Goal: Communication & Community: Answer question/provide support

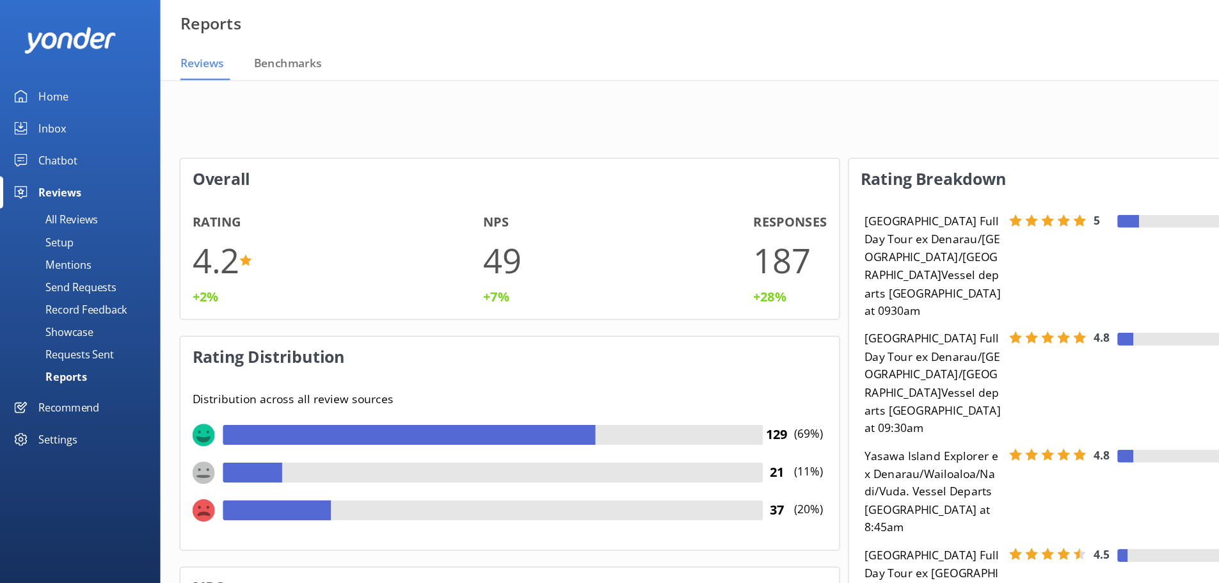
scroll to position [128, 516]
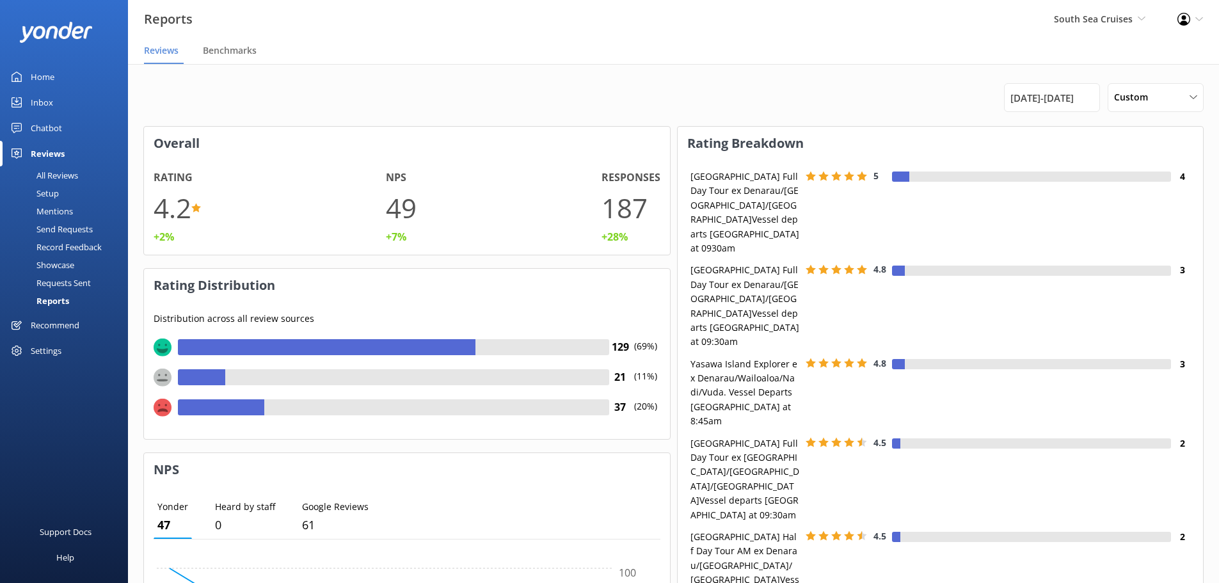
click at [56, 172] on div "All Reviews" at bounding box center [43, 175] width 70 height 18
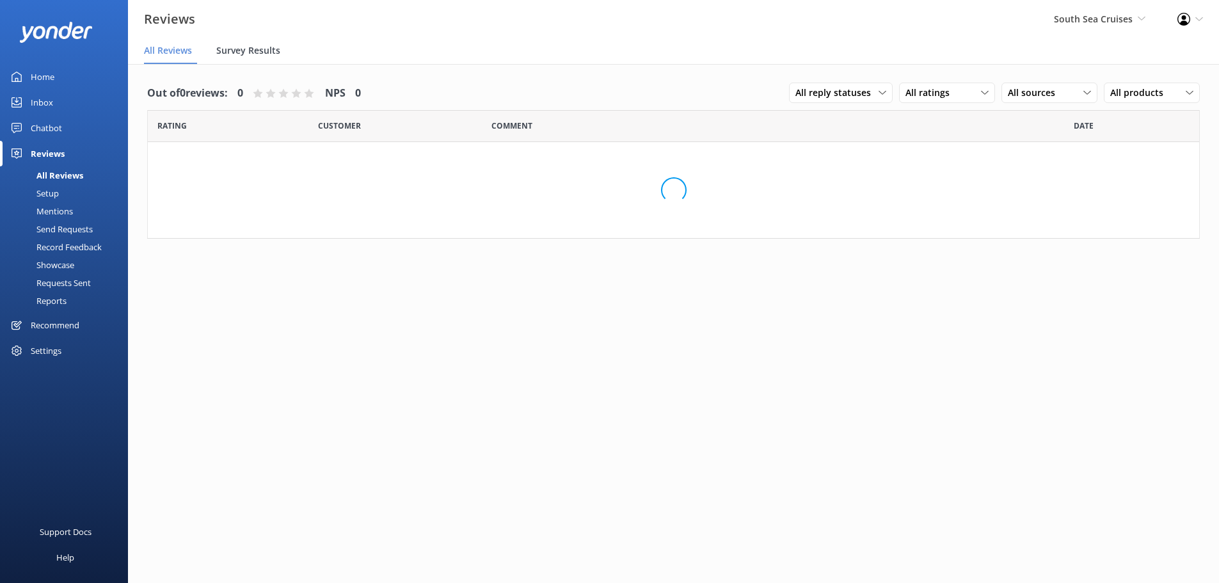
click at [257, 44] on div "Survey Results" at bounding box center [250, 51] width 69 height 26
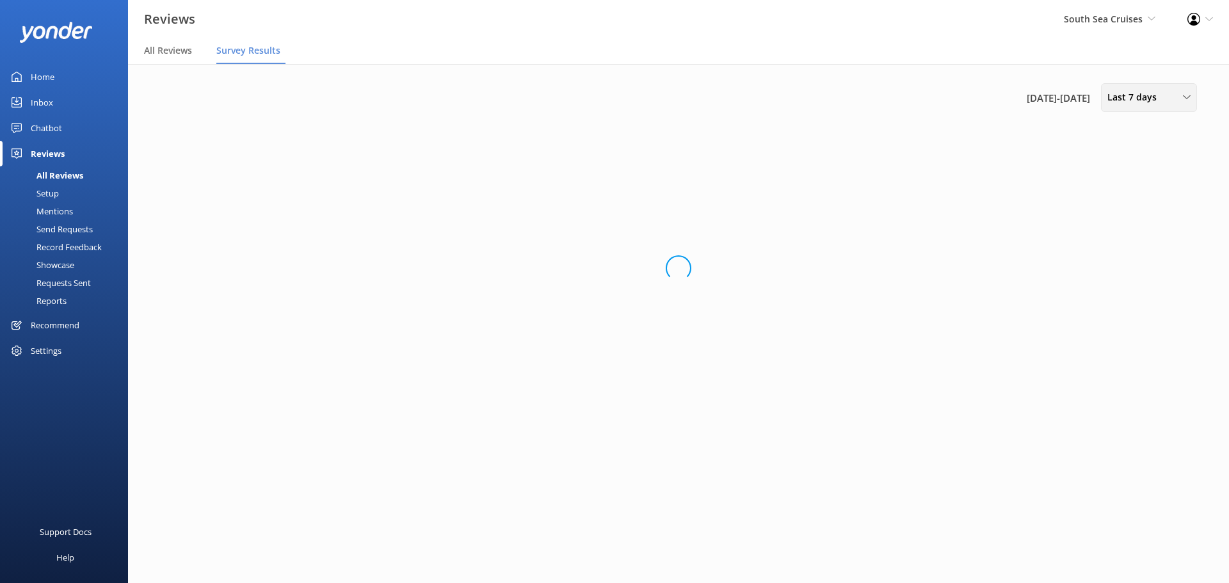
click at [973, 99] on span "Last 7 days" at bounding box center [1135, 97] width 57 height 14
click at [973, 235] on div "Custom" at bounding box center [1122, 231] width 29 height 13
click at [973, 87] on div "[DATE] - [DATE]" at bounding box center [1045, 97] width 96 height 29
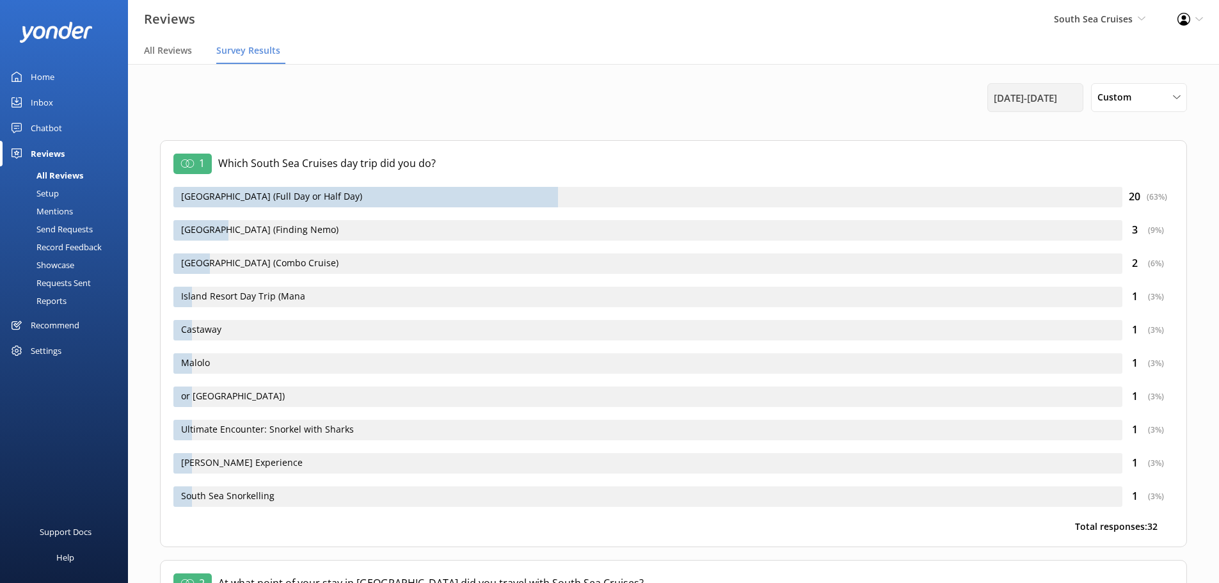
click at [973, 99] on span "[DATE] - [DATE]" at bounding box center [1025, 97] width 63 height 15
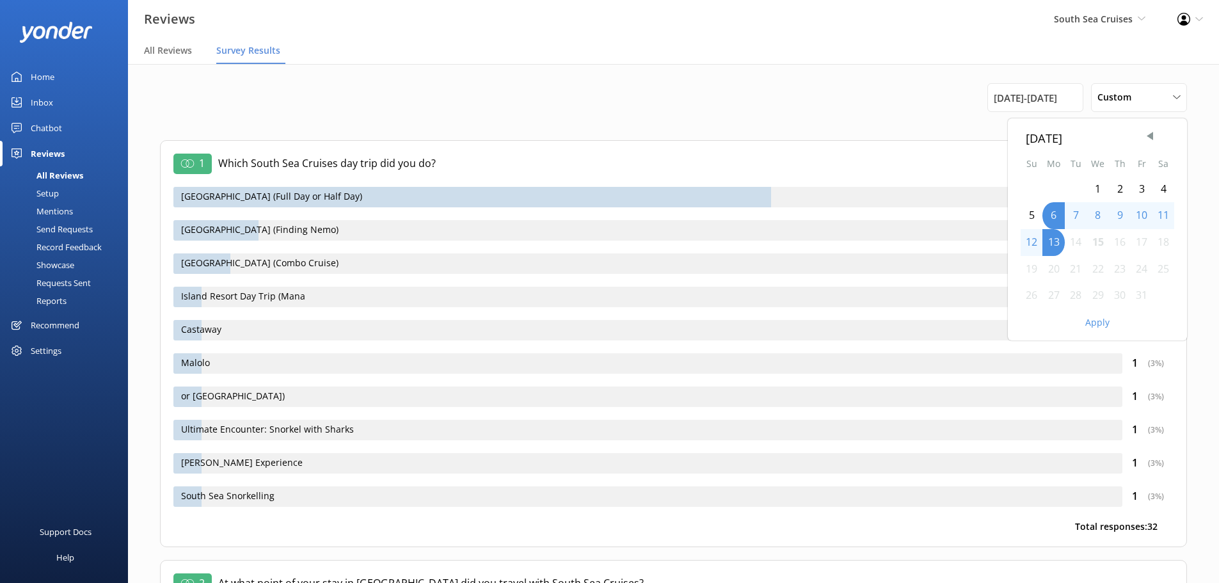
click at [973, 146] on div "[DATE]" at bounding box center [1097, 138] width 143 height 19
click at [973, 137] on span "Previous Month" at bounding box center [1150, 136] width 13 height 13
drag, startPoint x: 1054, startPoint y: 188, endPoint x: 1072, endPoint y: 241, distance: 56.1
click at [973, 189] on div "1" at bounding box center [1054, 189] width 22 height 27
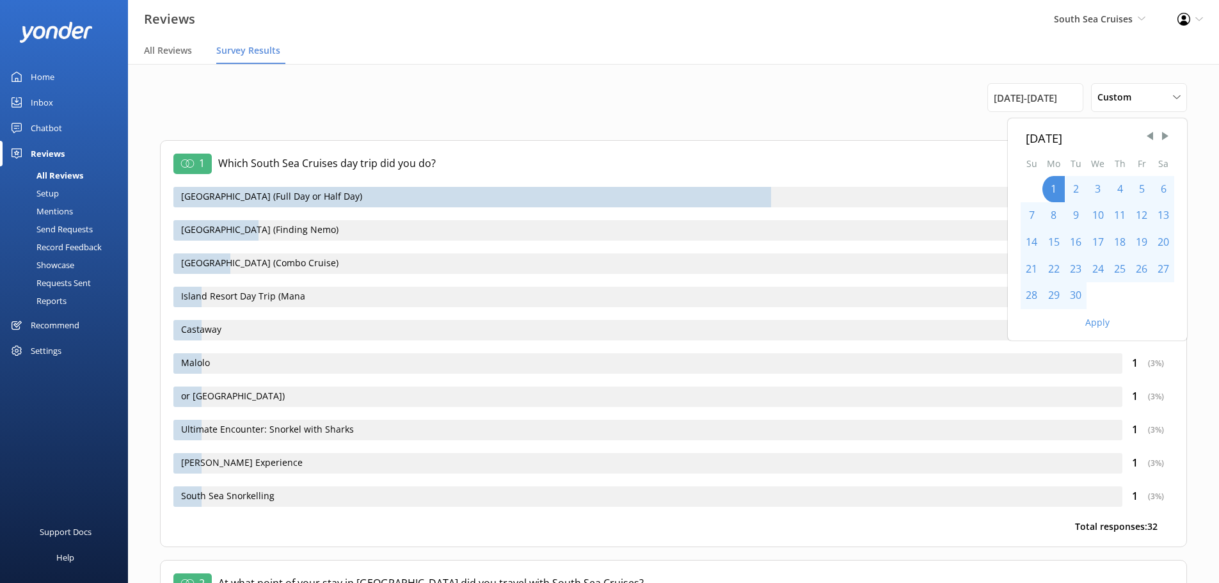
click at [973, 303] on div "30" at bounding box center [1076, 295] width 22 height 27
click at [973, 318] on button "Apply" at bounding box center [1097, 322] width 24 height 9
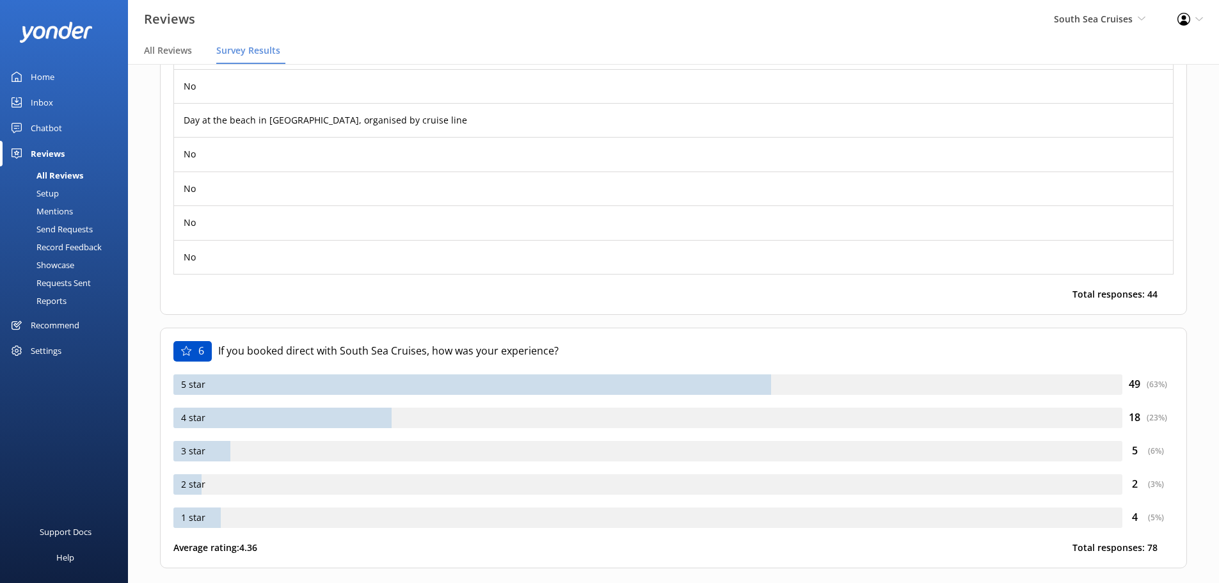
scroll to position [2567, 0]
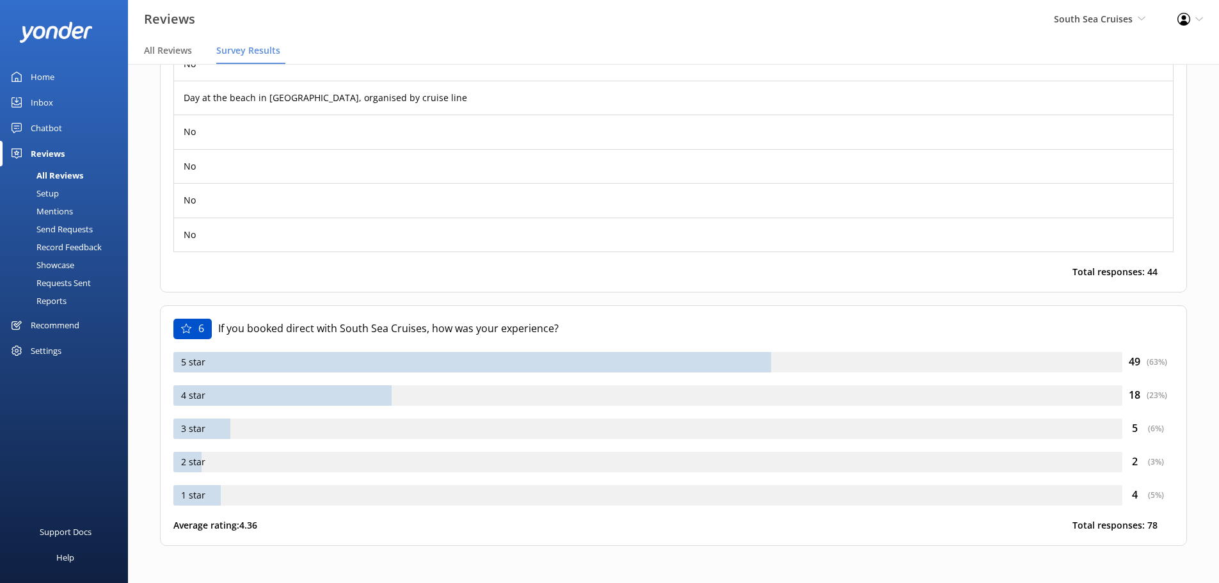
click at [56, 177] on div "All Reviews" at bounding box center [46, 175] width 76 height 18
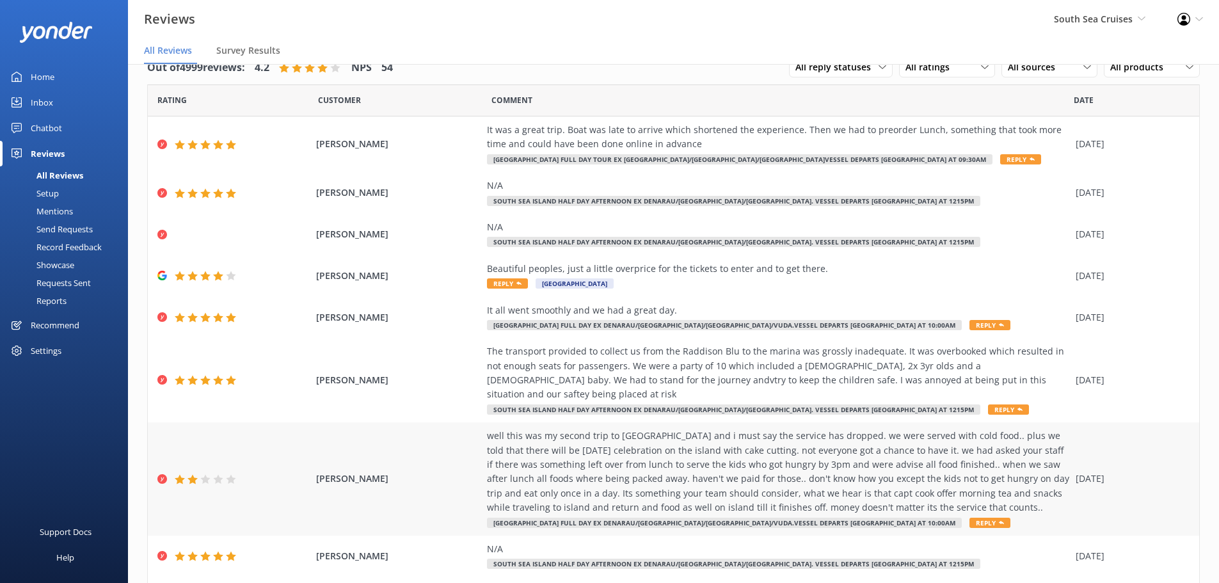
scroll to position [131, 0]
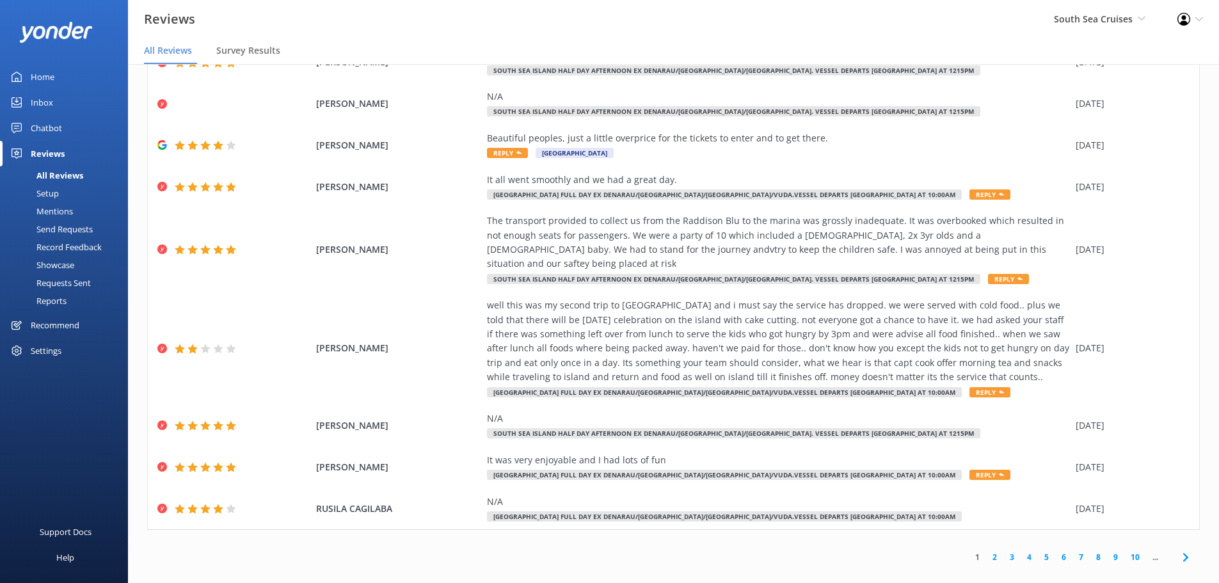
click at [973, 444] on link "4" at bounding box center [1029, 557] width 17 height 12
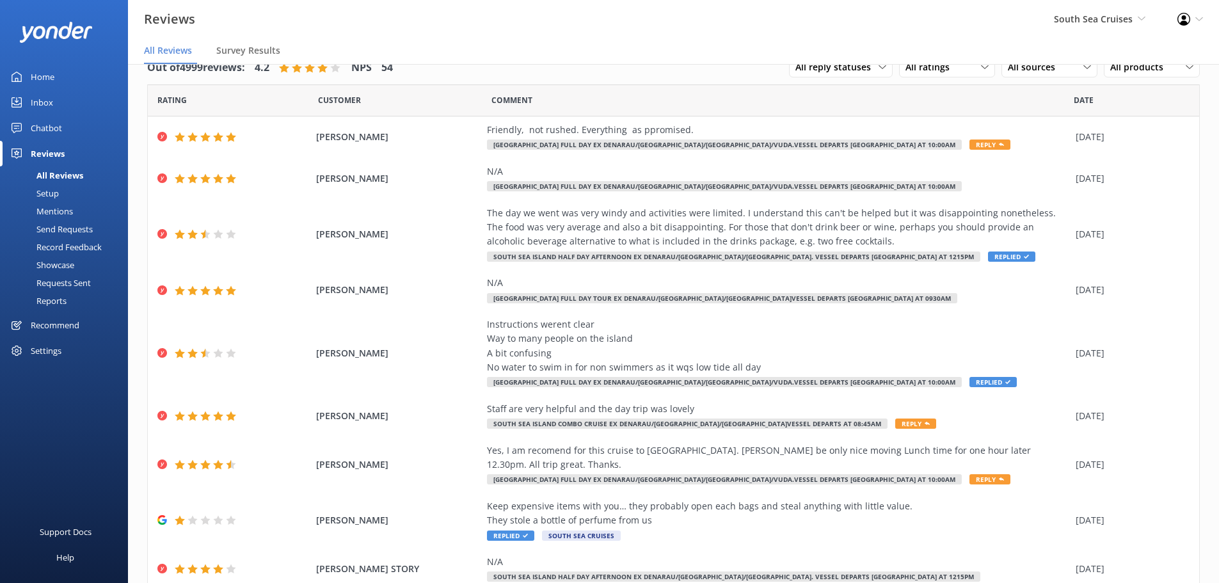
scroll to position [116, 0]
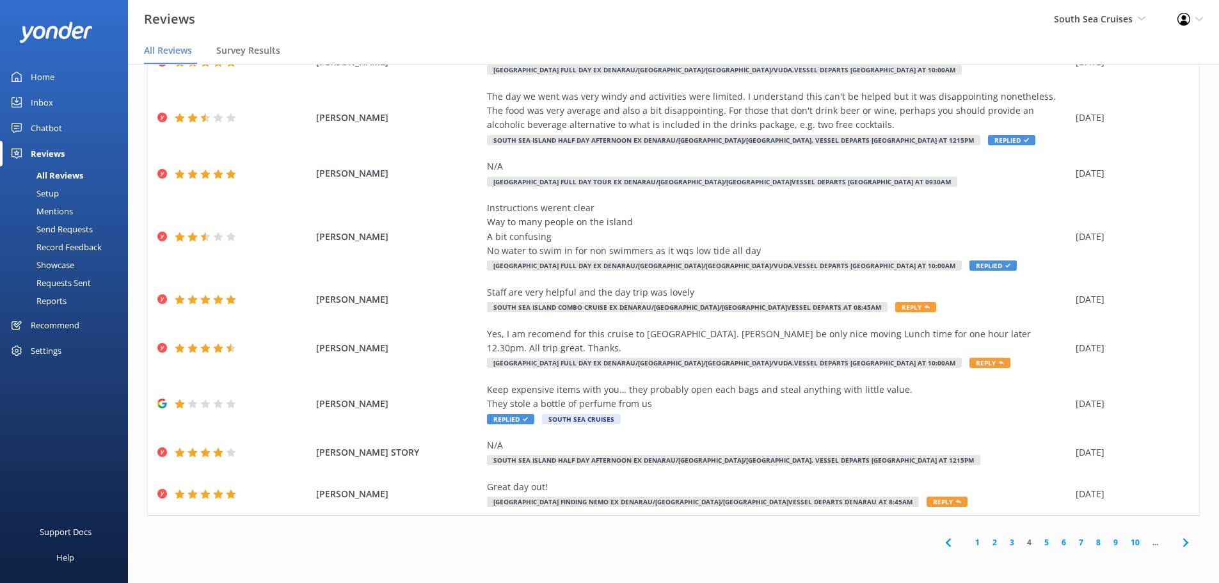
click at [973, 444] on link "6" at bounding box center [1063, 542] width 17 height 12
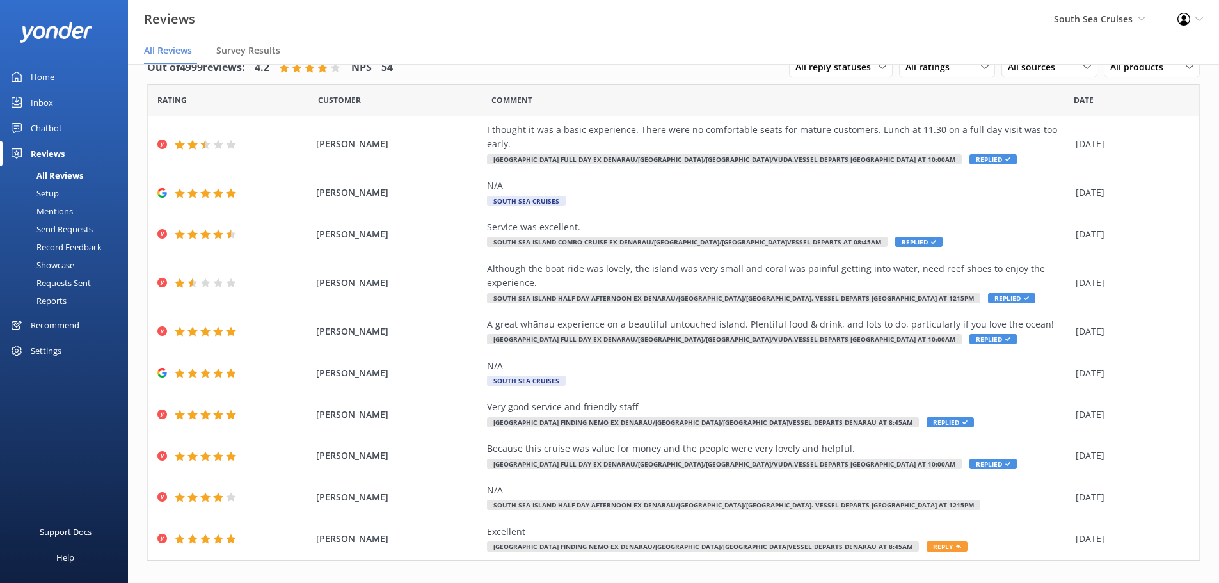
scroll to position [30, 0]
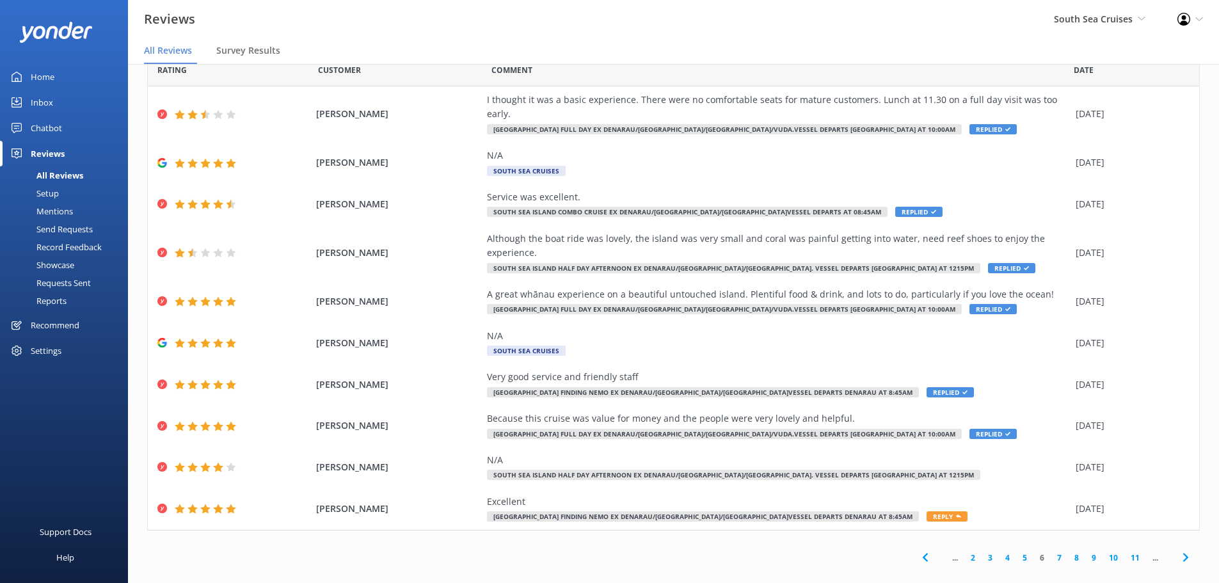
click at [973, 444] on link "10" at bounding box center [1114, 558] width 22 height 12
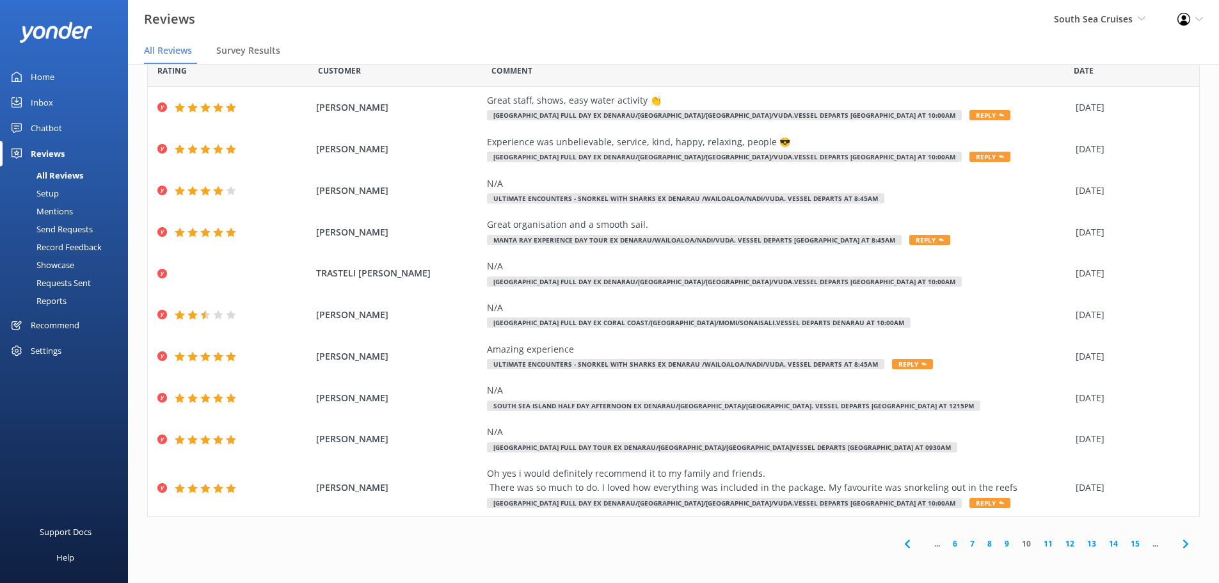
scroll to position [30, 0]
click at [973, 444] on link "9" at bounding box center [1006, 543] width 17 height 12
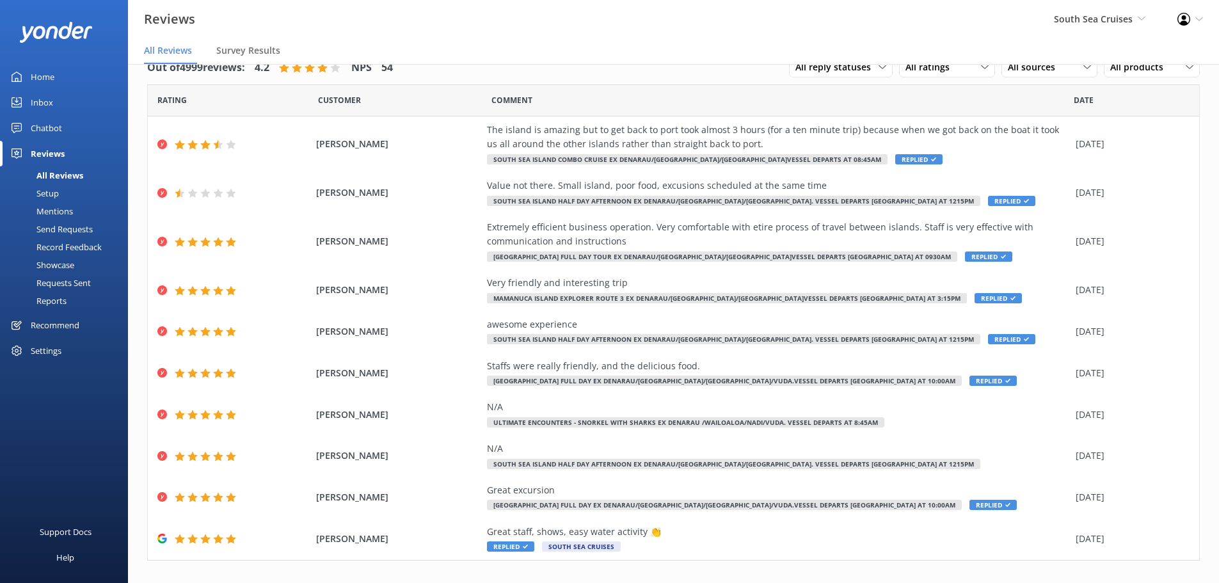
scroll to position [45, 0]
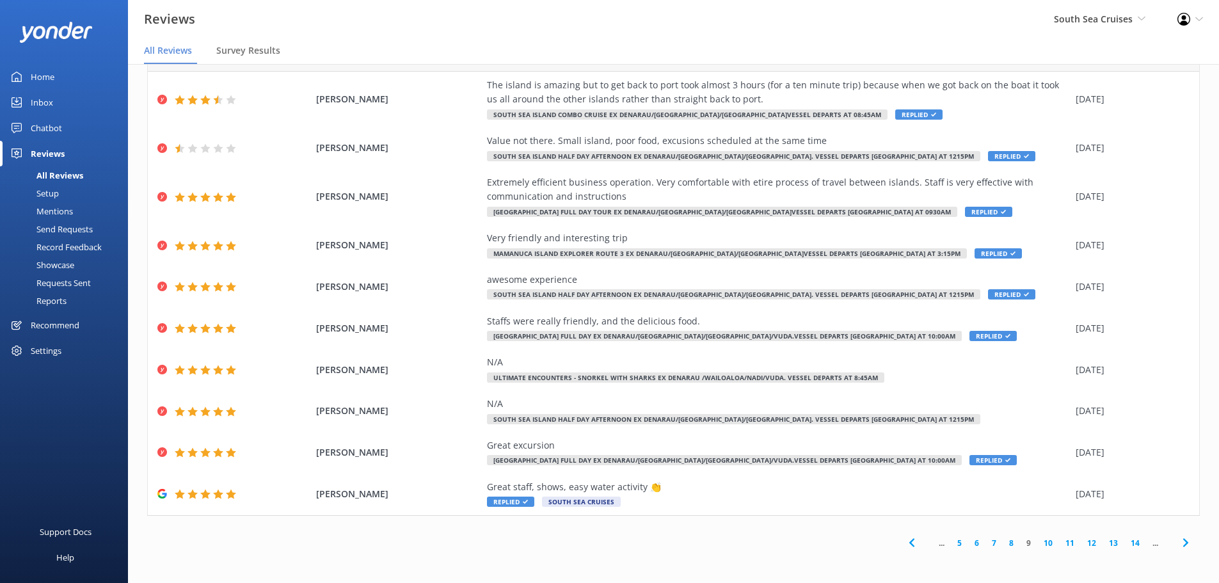
click at [973, 444] on link "10" at bounding box center [1048, 543] width 22 height 12
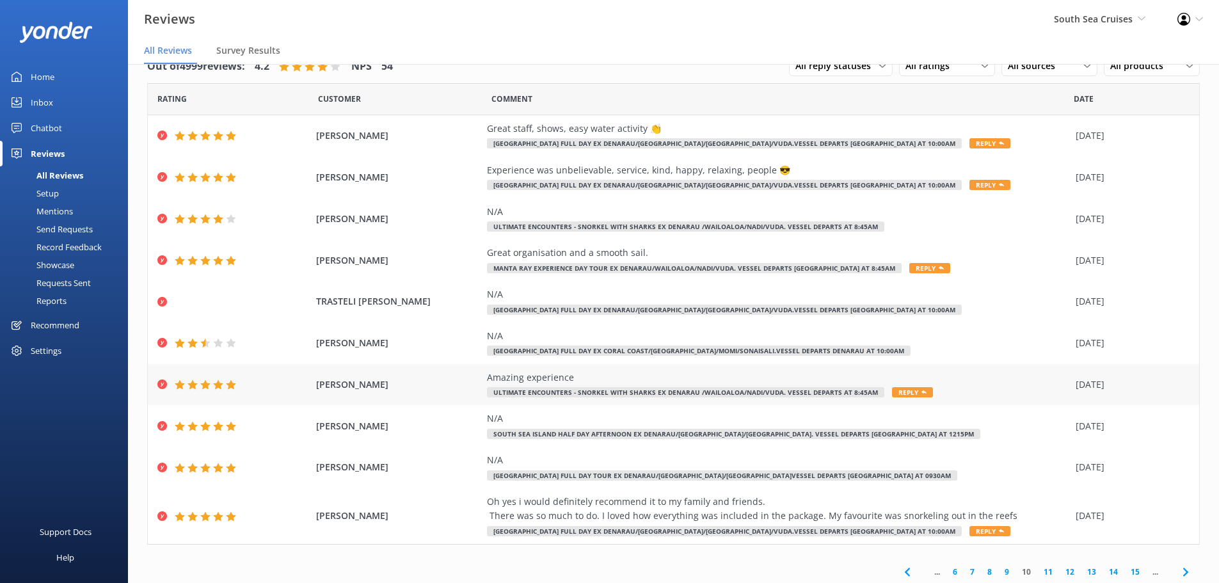
scroll to position [30, 0]
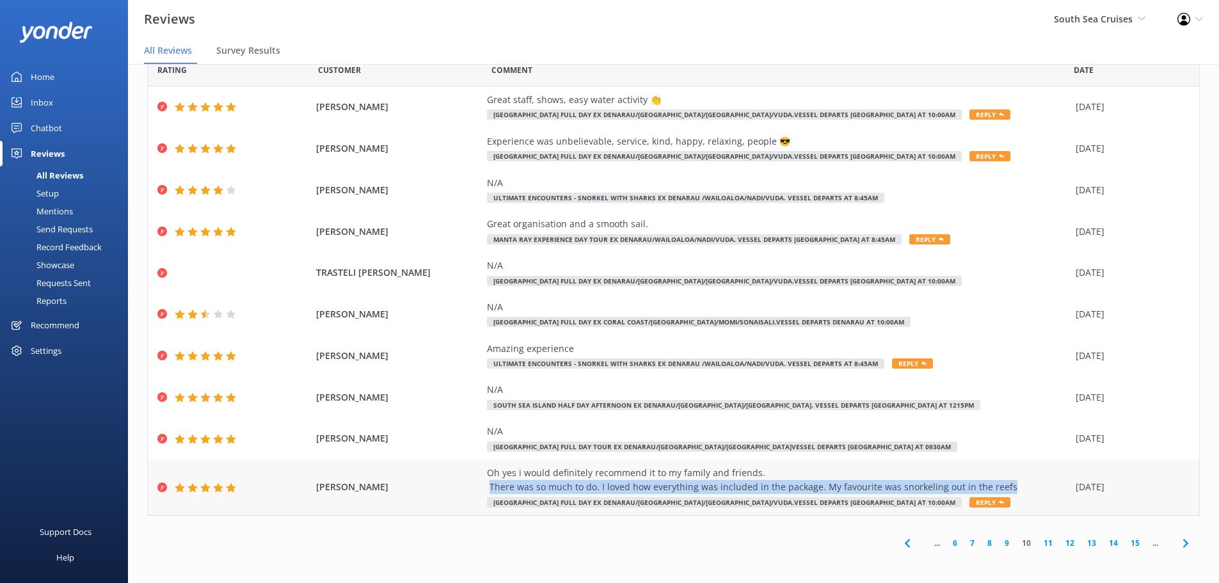
drag, startPoint x: 484, startPoint y: 488, endPoint x: 1024, endPoint y: 490, distance: 540.2
click at [973, 444] on div "Oh yes i would definitely recommend it to my family and friends. There was so m…" at bounding box center [778, 480] width 582 height 29
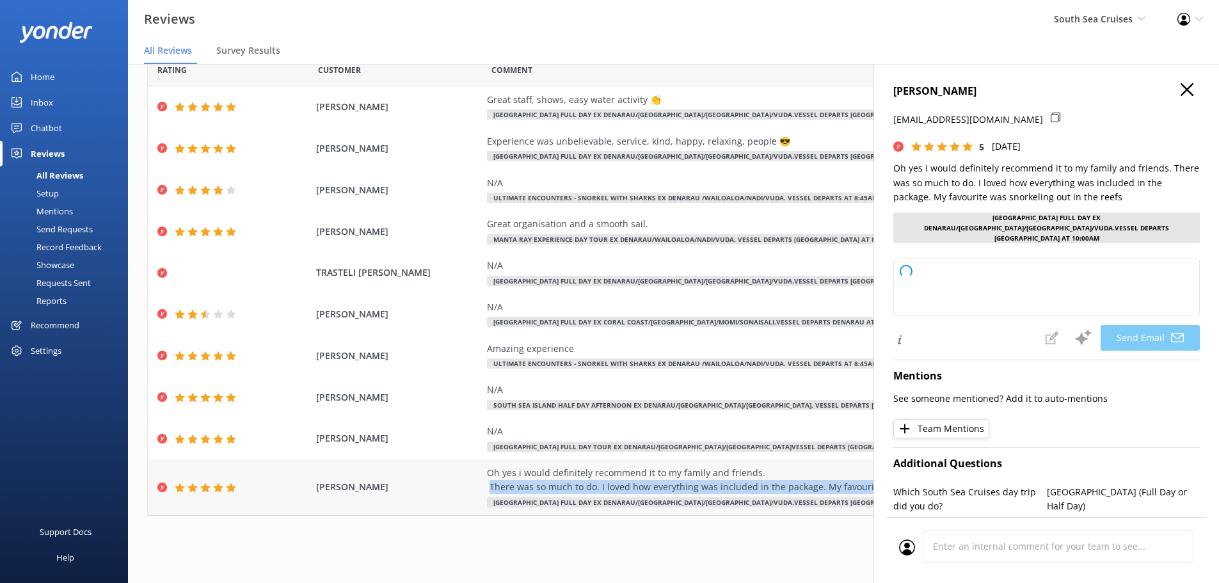
copy div "There was so much to do. I loved how everything was included in the package. My…"
type textarea "Thank you so much for your wonderful review, [PERSON_NAME]! We're thrilled you …"
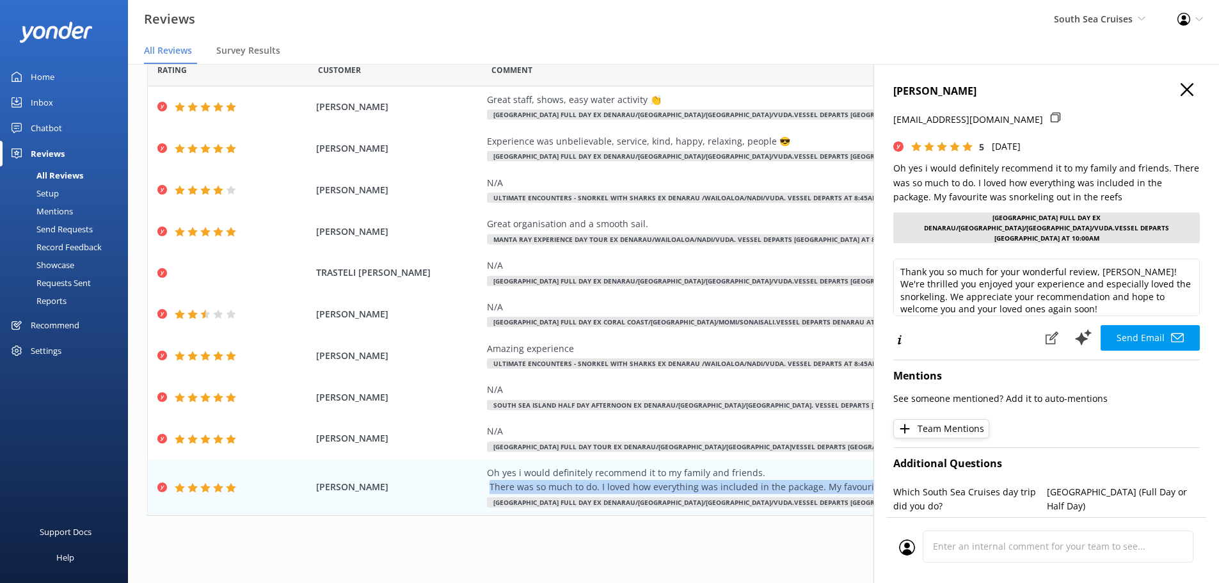
click at [973, 81] on div "ANJALI SIWAN [EMAIL_ADDRESS][DOMAIN_NAME] 5 [DATE] Oh yes i would definitely re…" at bounding box center [1047, 355] width 346 height 583
click at [973, 99] on h4 "[PERSON_NAME]" at bounding box center [1046, 91] width 307 height 17
click at [973, 92] on use "button" at bounding box center [1187, 89] width 13 height 13
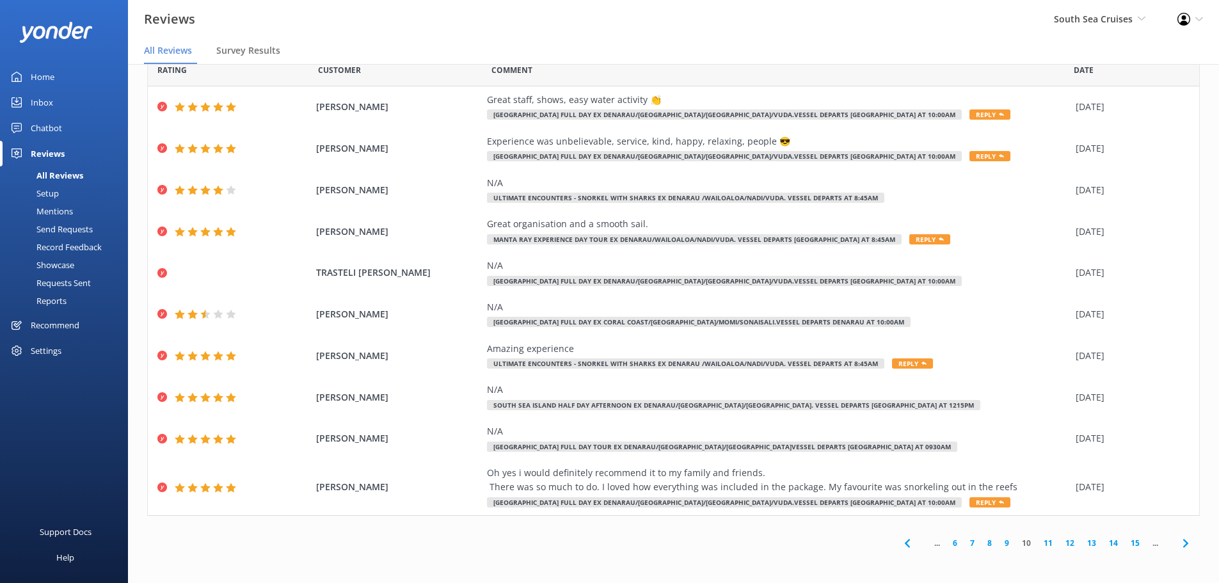
click at [973, 444] on icon at bounding box center [1185, 543] width 15 height 15
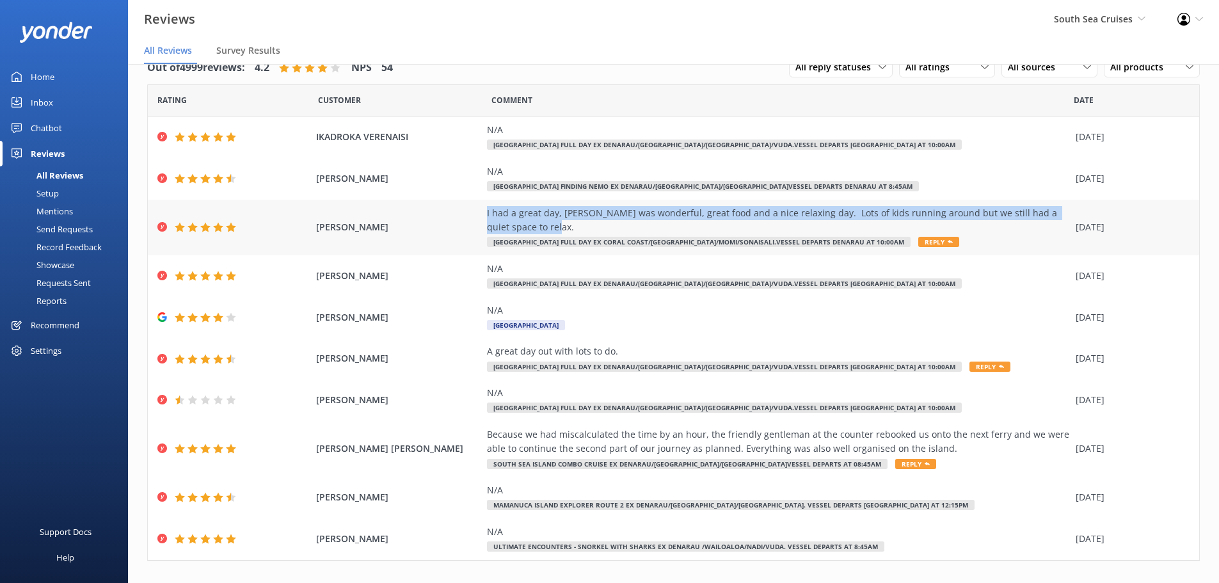
drag, startPoint x: 484, startPoint y: 213, endPoint x: 517, endPoint y: 223, distance: 34.2
click at [517, 223] on div "[PERSON_NAME] I had a great day, snorkeling was wonderful, great food and a nic…" at bounding box center [674, 228] width 1052 height 56
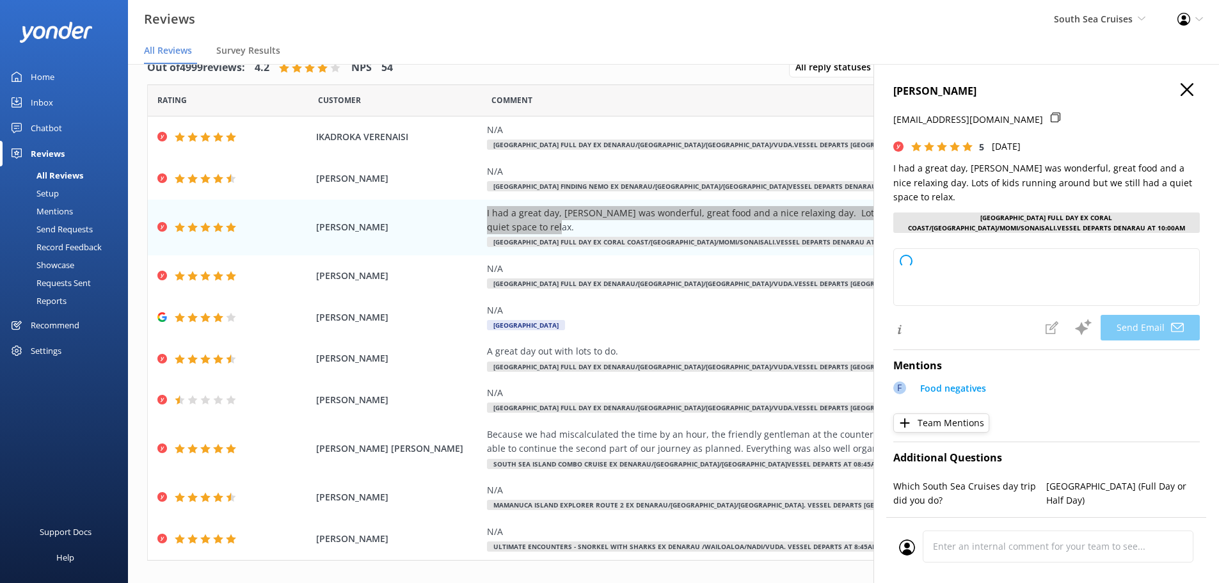
type textarea "Thank you so much for your wonderful review, [PERSON_NAME]! We're delighted to …"
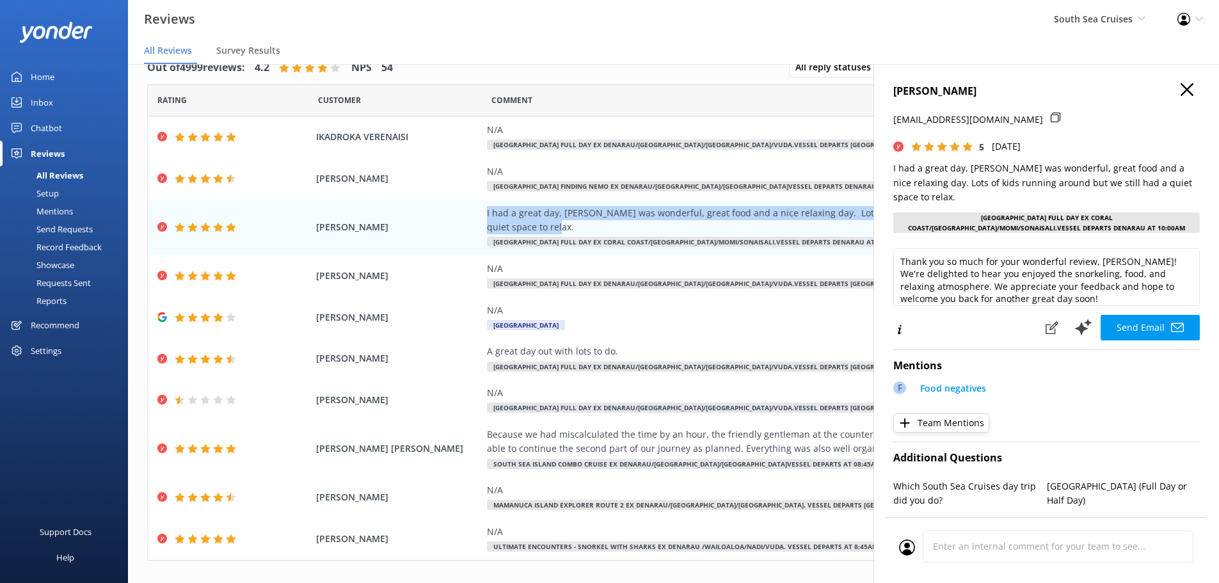
click at [973, 90] on icon "button" at bounding box center [1187, 89] width 13 height 13
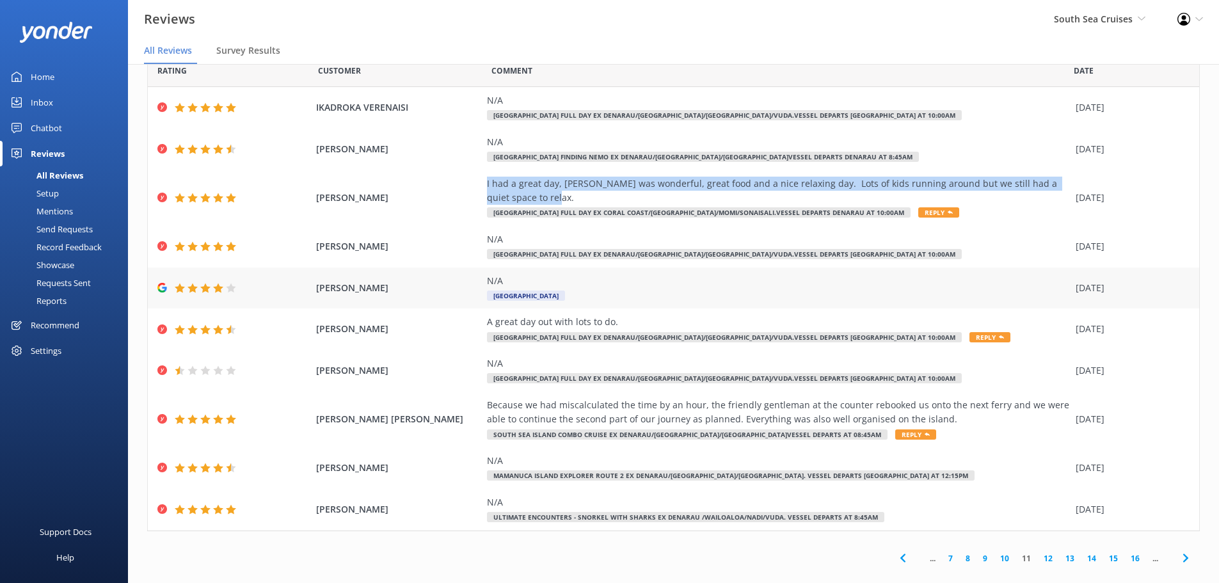
scroll to position [45, 0]
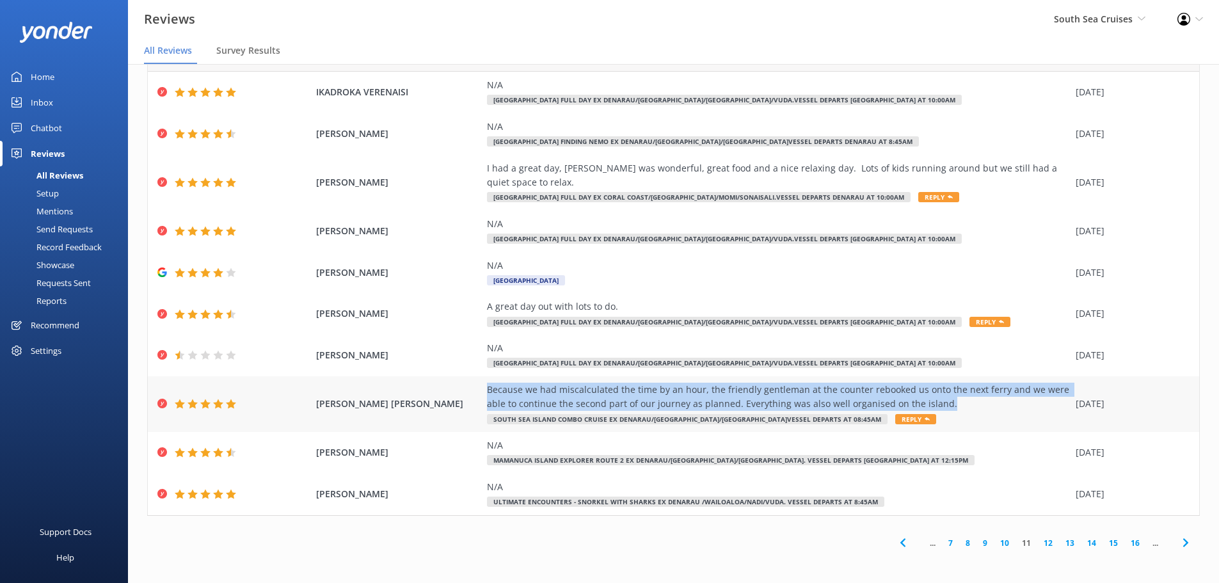
drag, startPoint x: 479, startPoint y: 388, endPoint x: 946, endPoint y: 407, distance: 467.6
click at [946, 407] on div "[PERSON_NAME] [PERSON_NAME] Because we had miscalculated the time by an hour, t…" at bounding box center [674, 404] width 1052 height 56
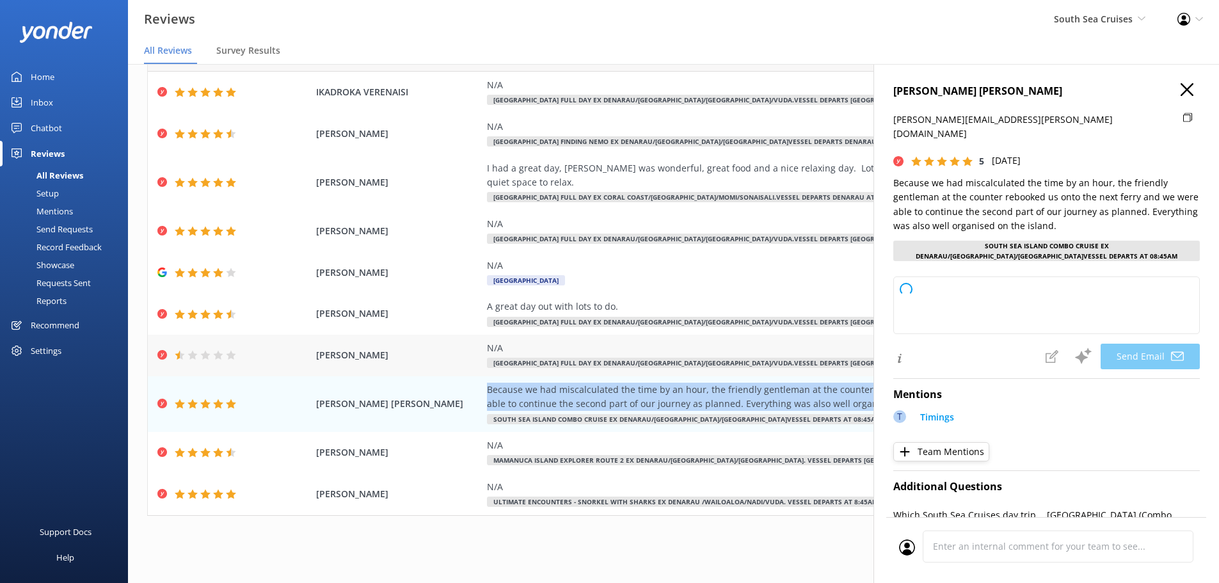
copy div "Because we had miscalculated the time by an hour, the friendly gentleman at the…"
type textarea "Thank you so much for your kind words, [PERSON_NAME]! We're glad our team could…"
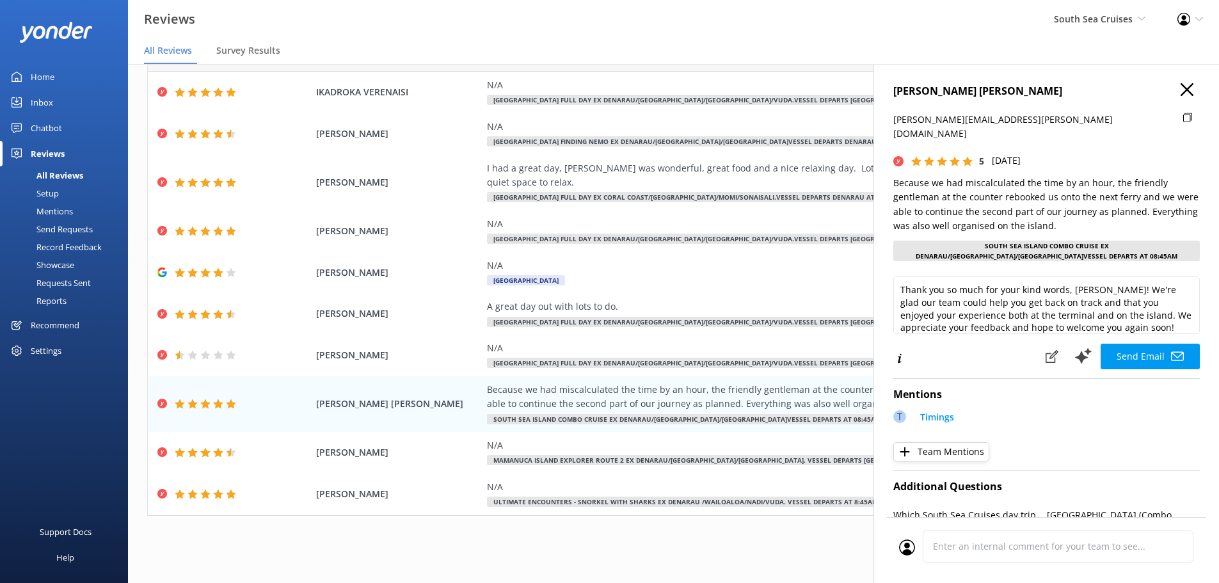
drag, startPoint x: 1188, startPoint y: 88, endPoint x: 1175, endPoint y: 88, distance: 12.8
click at [973, 88] on h4 "[PERSON_NAME] [PERSON_NAME]" at bounding box center [1046, 91] width 307 height 17
click at [973, 88] on icon "button" at bounding box center [1187, 89] width 13 height 13
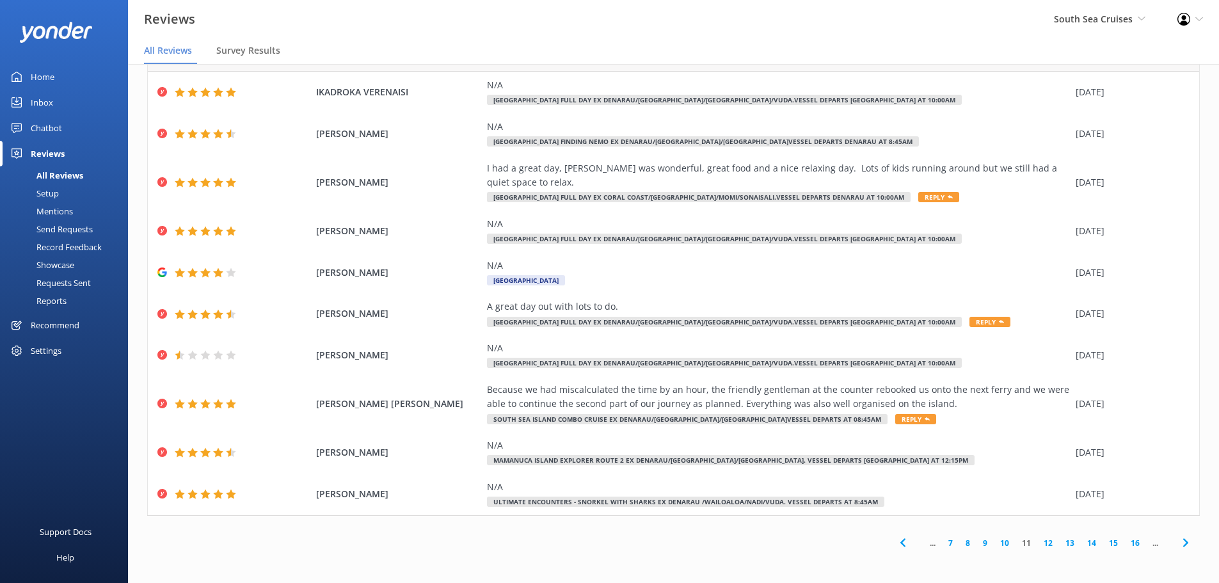
click at [973, 444] on icon at bounding box center [1185, 542] width 15 height 15
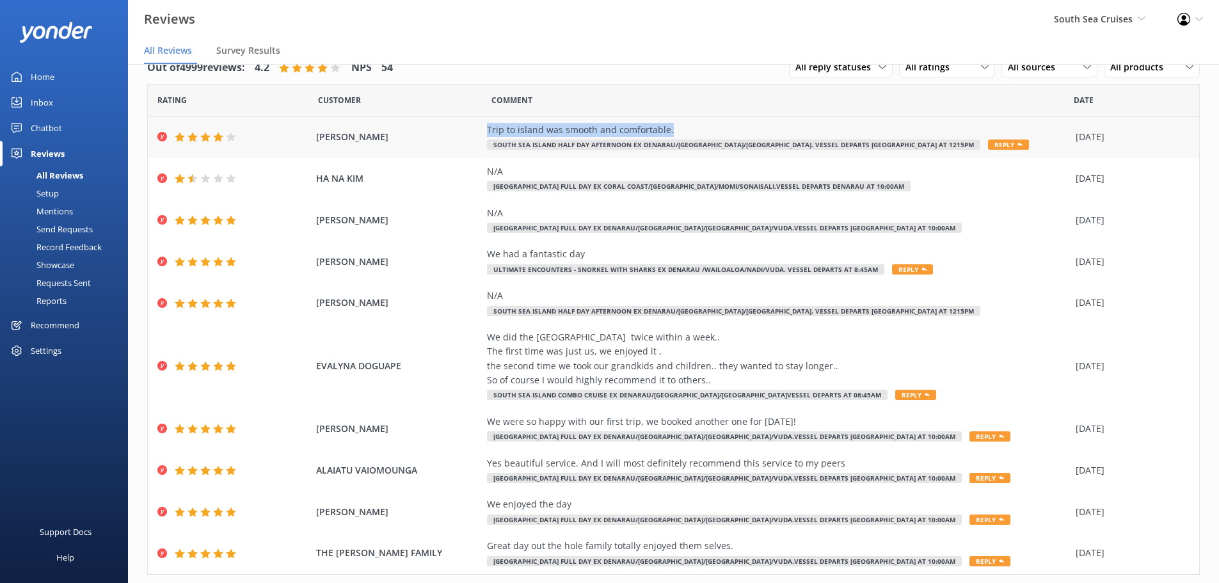
drag, startPoint x: 473, startPoint y: 125, endPoint x: 678, endPoint y: 132, distance: 205.6
click at [678, 132] on div "[PERSON_NAME] Trip to island was smooth and comfortable. [GEOGRAPHIC_DATA] Half…" at bounding box center [674, 137] width 1052 height 42
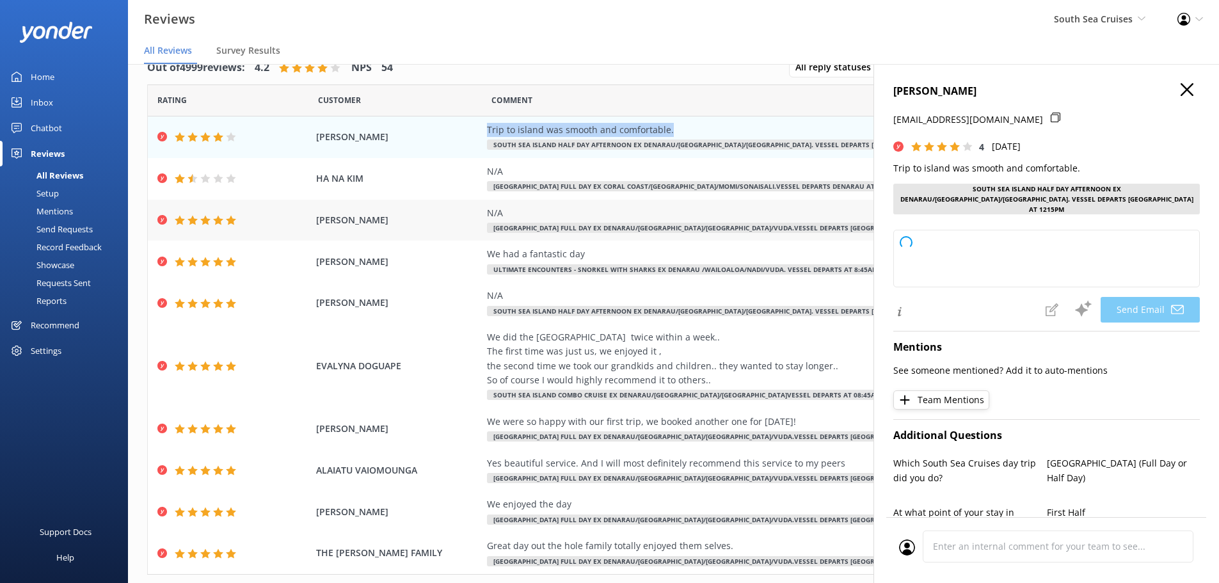
copy div "Trip to island was smooth and comfortable."
type textarea "Thank you, [PERSON_NAME], for your kind words! We're glad to hear your trip to …"
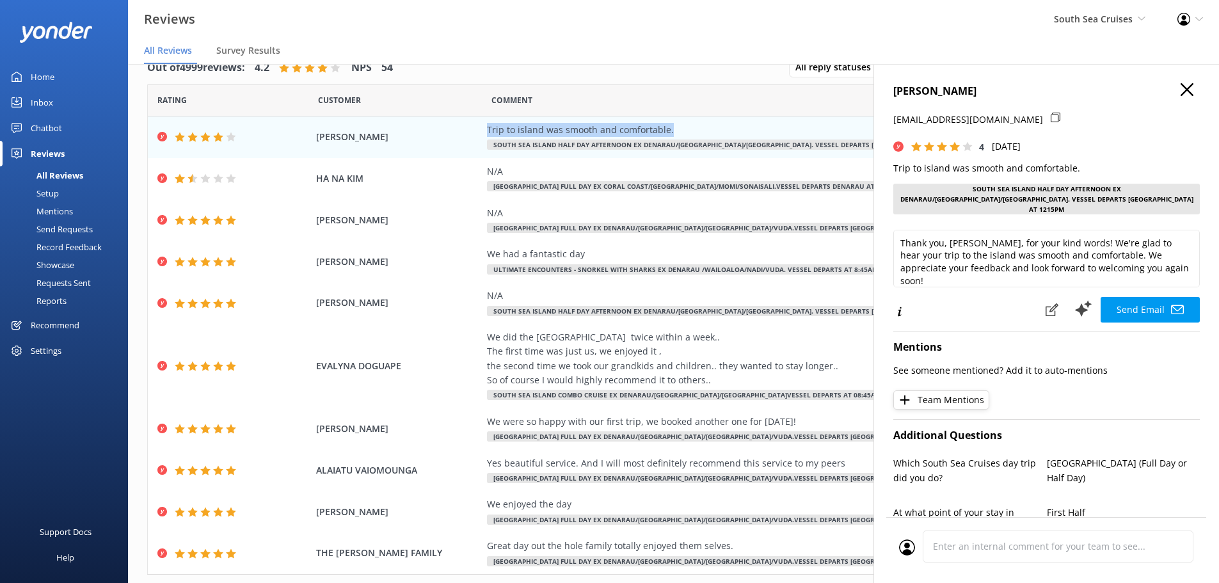
click at [973, 92] on icon "button" at bounding box center [1187, 89] width 13 height 13
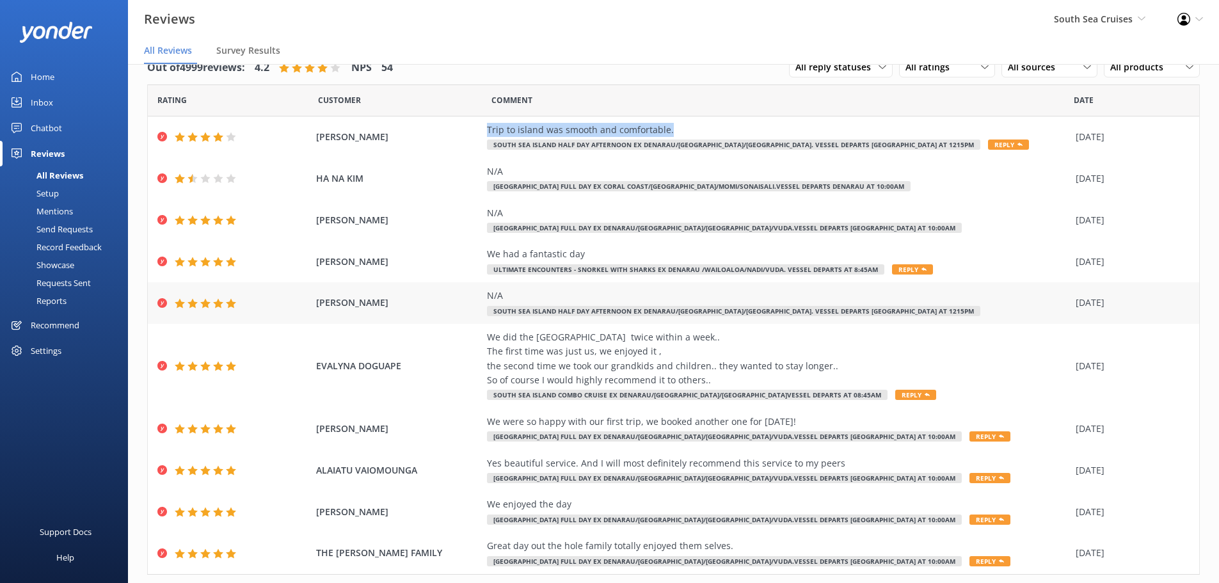
scroll to position [59, 0]
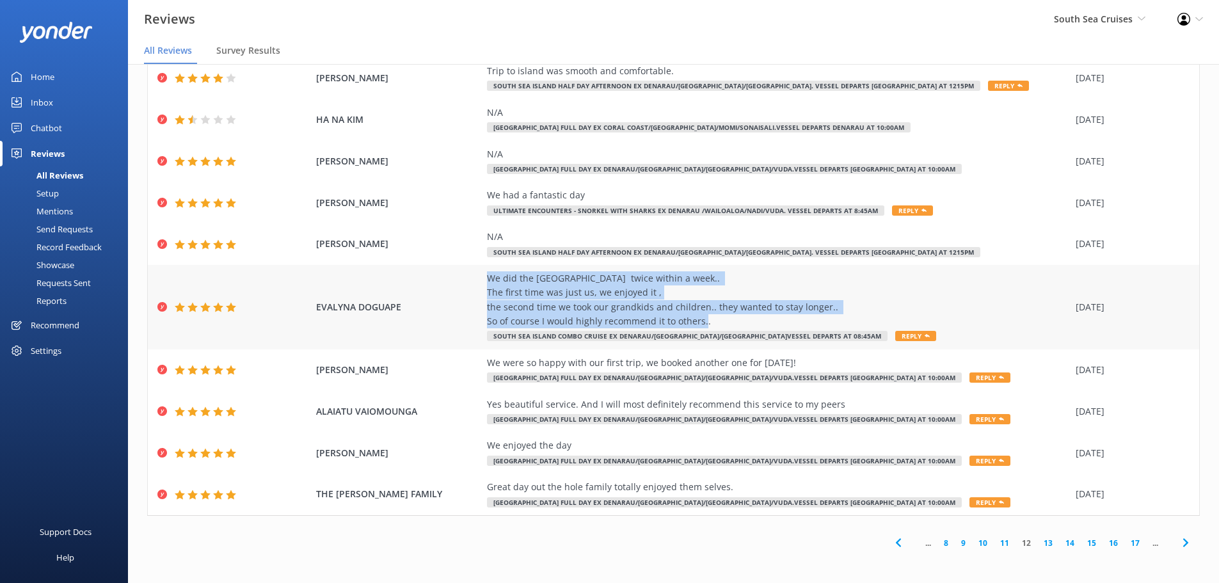
drag, startPoint x: 482, startPoint y: 278, endPoint x: 714, endPoint y: 322, distance: 236.5
click at [714, 322] on div "We did the [GEOGRAPHIC_DATA] twice within a week.. The first time was just us, …" at bounding box center [778, 300] width 582 height 58
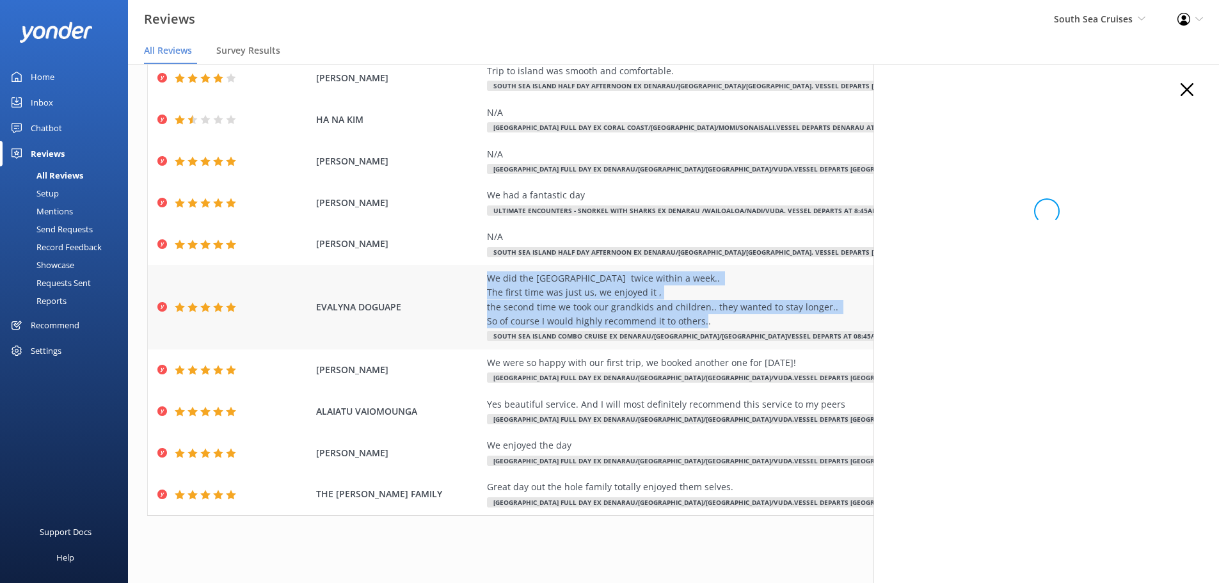
copy div "We did the [GEOGRAPHIC_DATA] twice within a week.. The first time was just us, …"
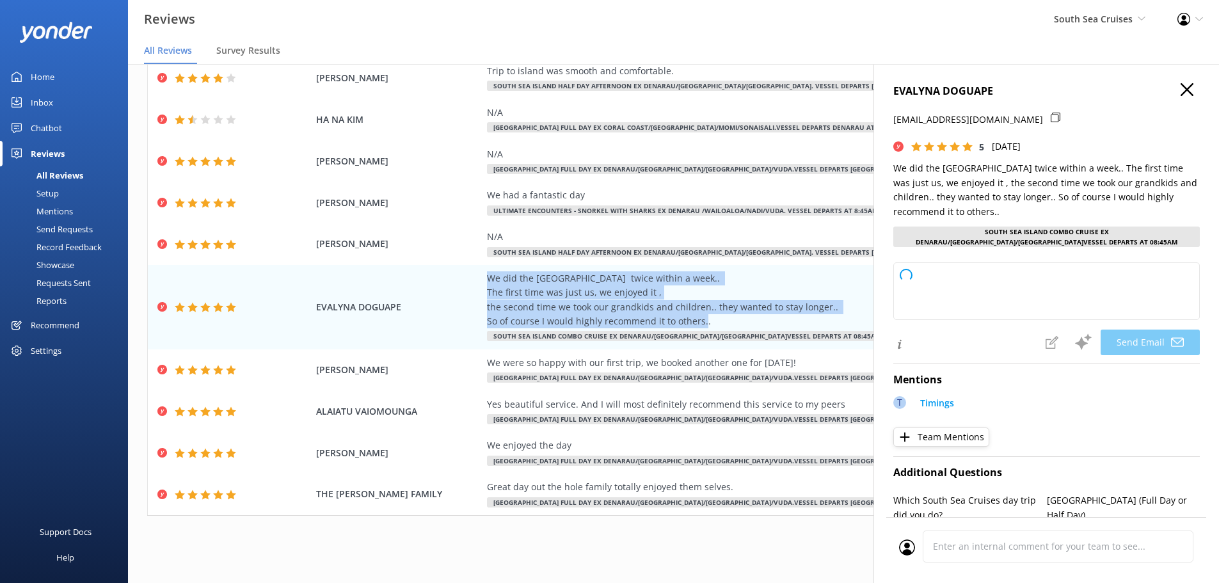
type textarea "Thank you so much, [PERSON_NAME], for your wonderful review! We're delighted to…"
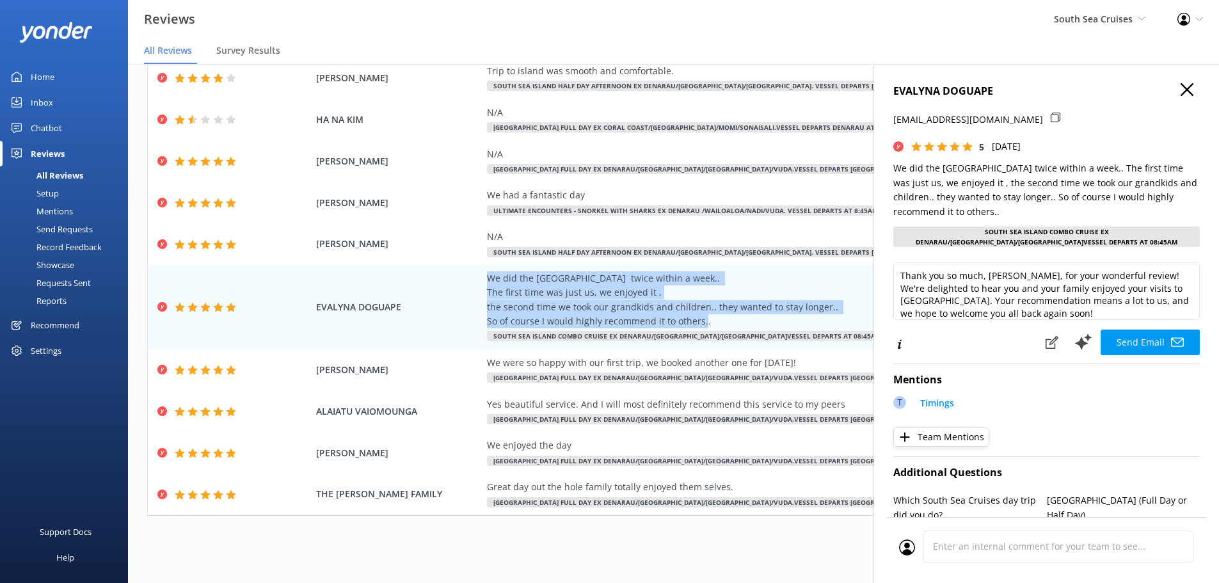
click at [973, 84] on use "button" at bounding box center [1187, 89] width 13 height 13
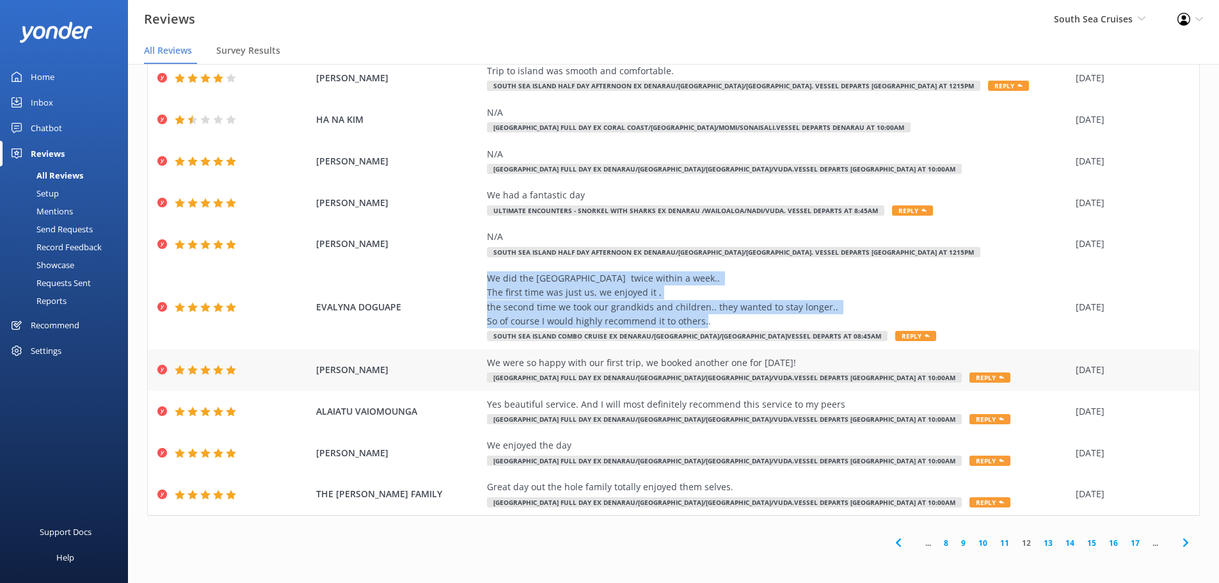
drag, startPoint x: 484, startPoint y: 362, endPoint x: 836, endPoint y: 362, distance: 352.6
click at [836, 362] on div "We were so happy with our first trip, we booked another one for [DATE]!" at bounding box center [778, 363] width 582 height 14
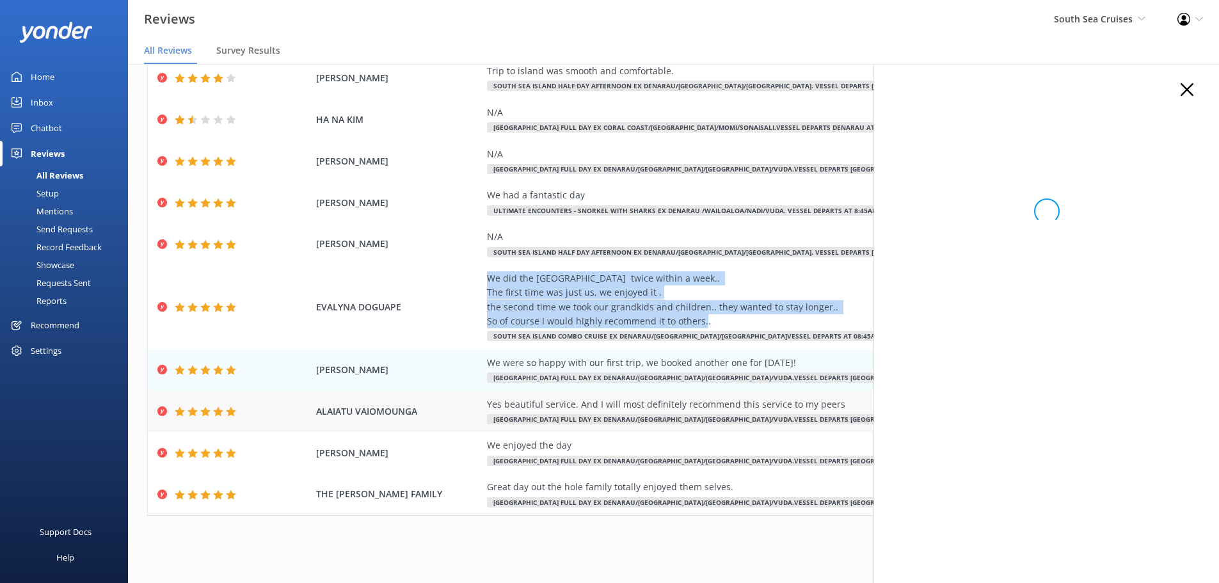
copy div "We were so happy with our first trip, we booked another one for [DATE]!"
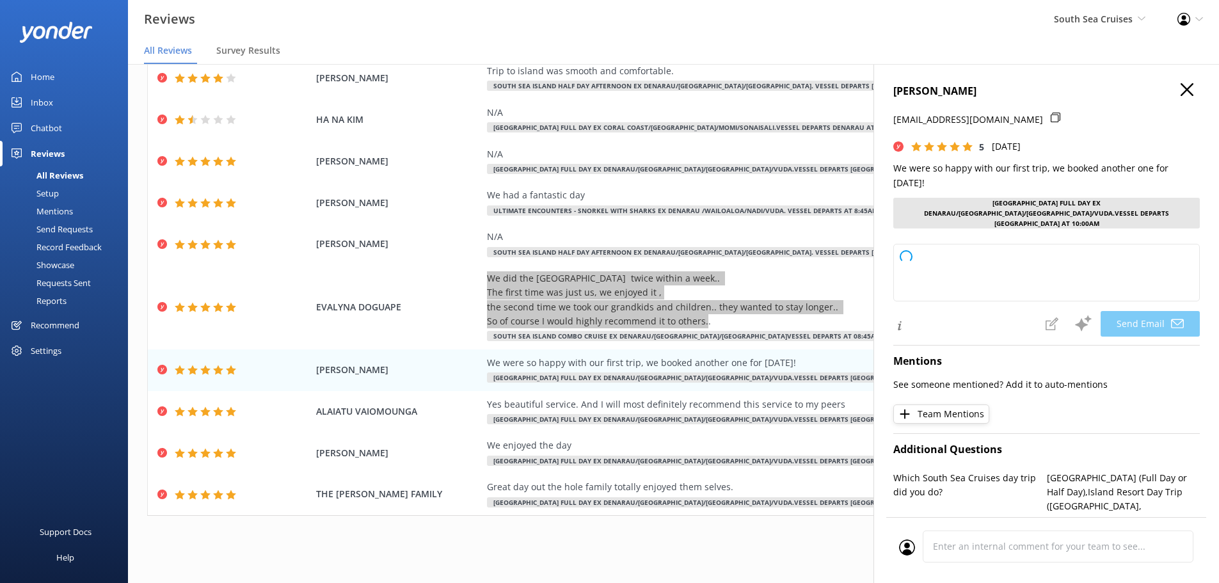
type textarea "Thank you so much, [PERSON_NAME]! We’re thrilled to hear you enjoyed your first…"
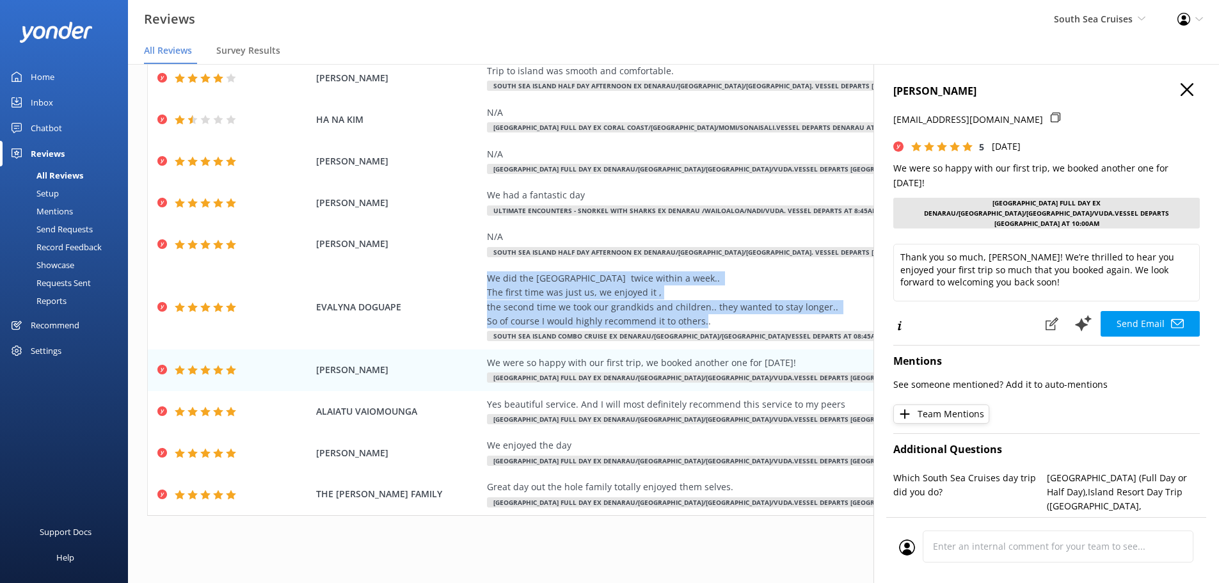
click at [973, 93] on icon "button" at bounding box center [1187, 89] width 13 height 13
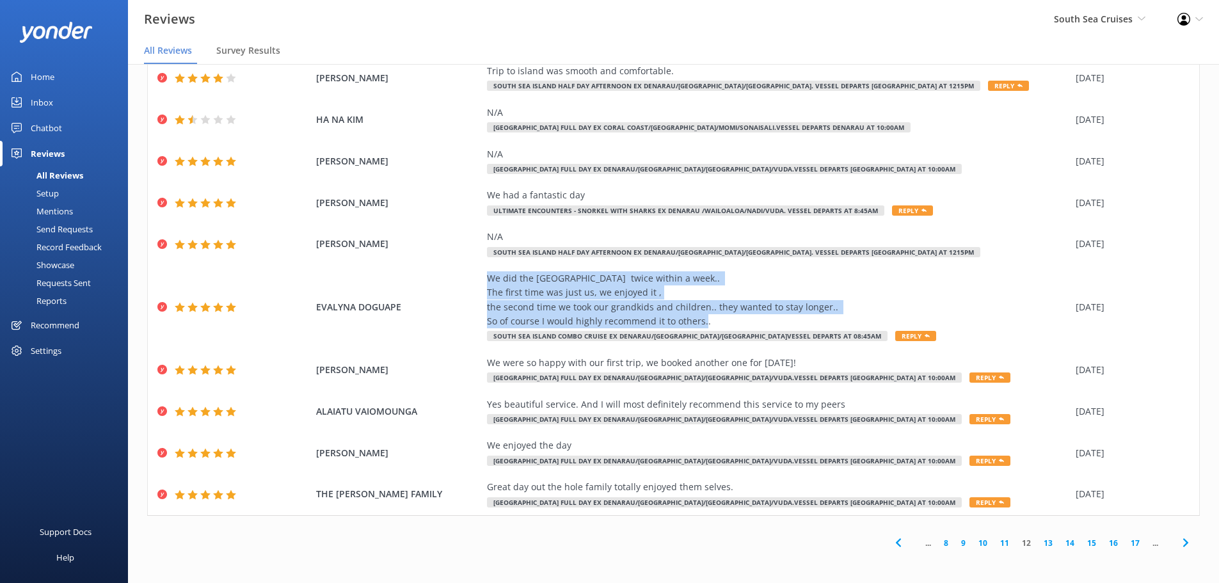
click at [973, 444] on icon at bounding box center [1185, 542] width 15 height 15
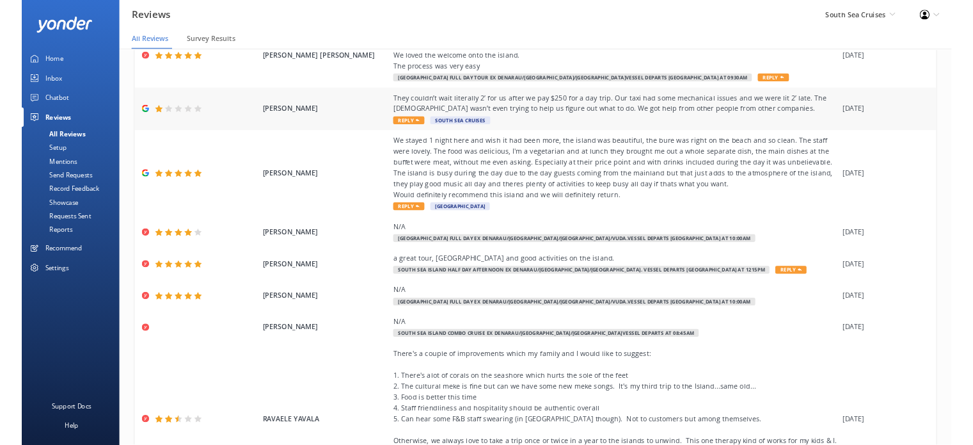
scroll to position [128, 0]
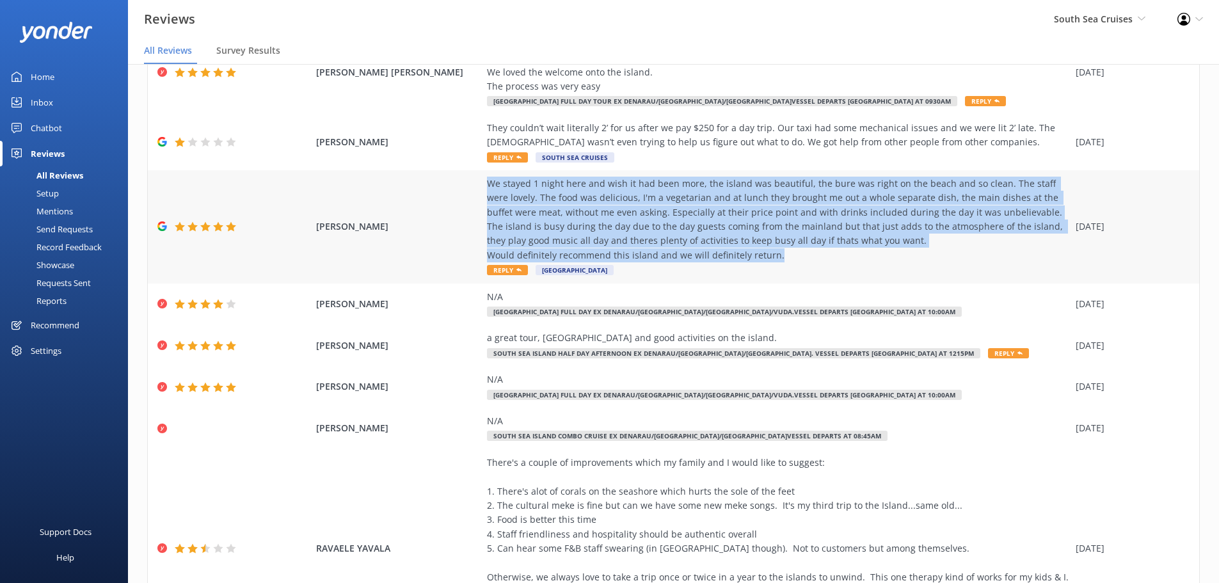
drag, startPoint x: 493, startPoint y: 189, endPoint x: 928, endPoint y: 260, distance: 440.3
click at [928, 260] on div "[PERSON_NAME] We stayed 1 night here and wish it had been more, the island was …" at bounding box center [674, 226] width 1052 height 113
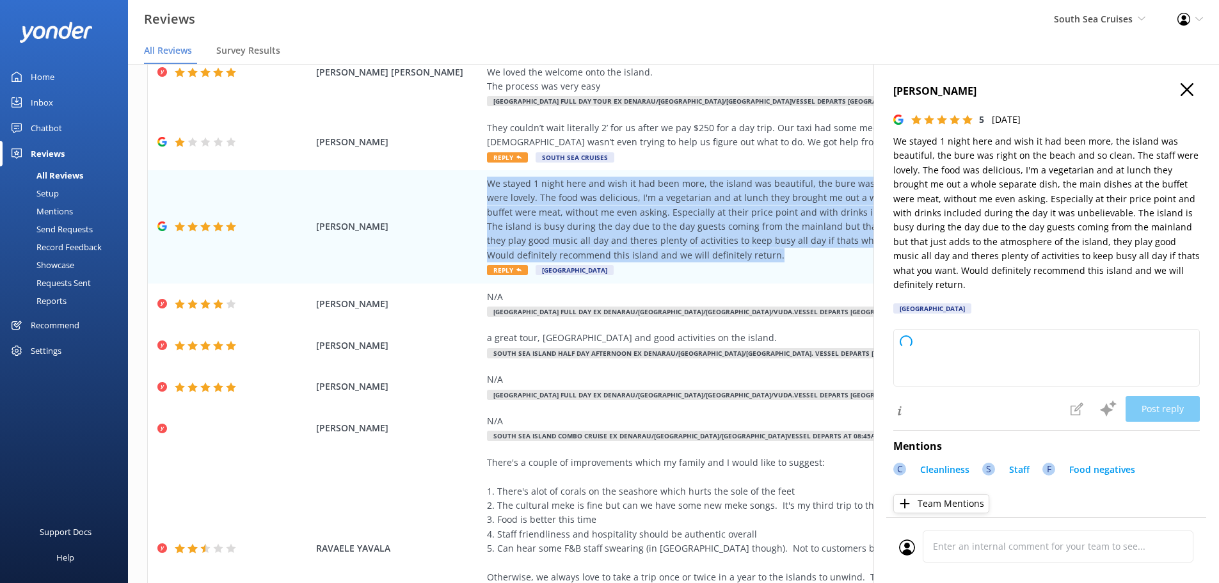
copy div "We stayed 1 night here and wish it had been more, the island was beautiful, the…"
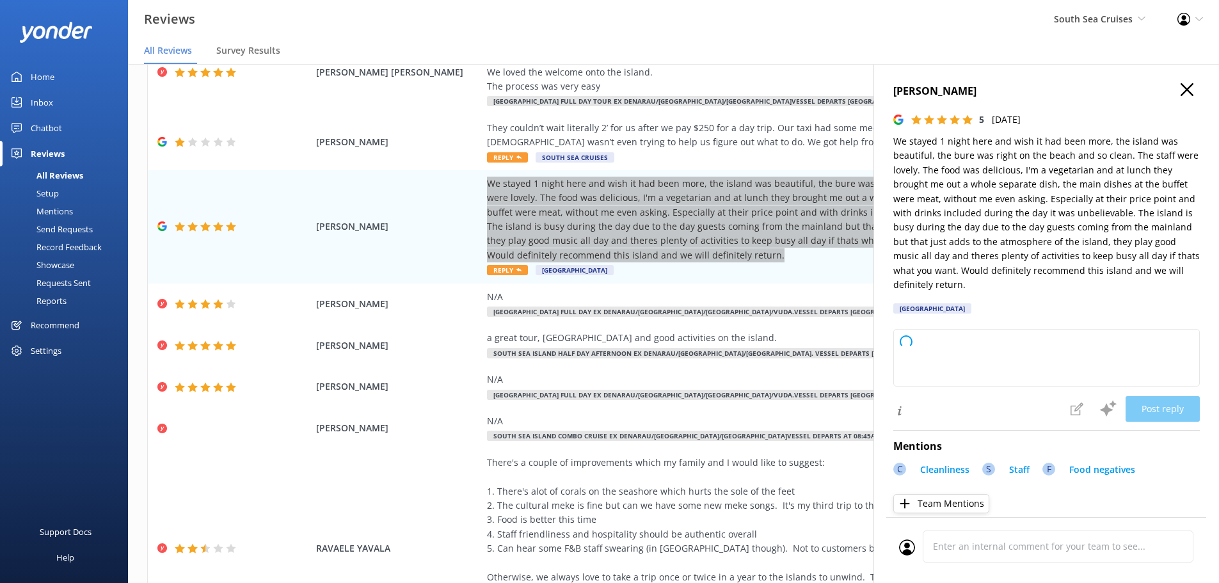
type textarea "Thank you so much for your wonderful review! We’re delighted to hear you enjoye…"
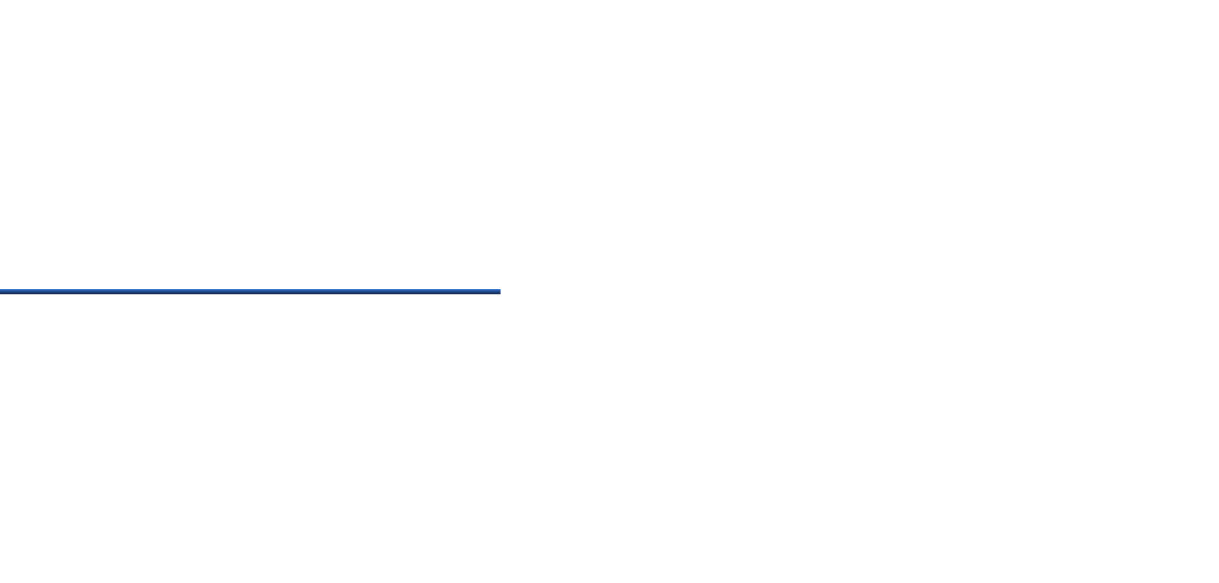
scroll to position [303, 0]
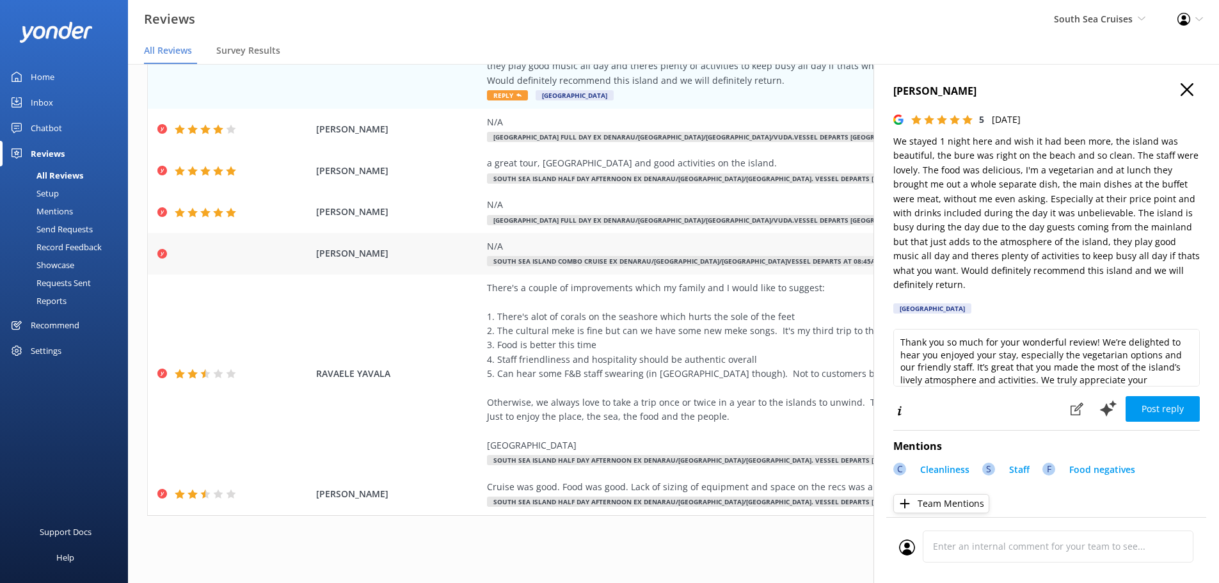
click at [442, 267] on div "[PERSON_NAME] N/A [GEOGRAPHIC_DATA] Combo Cruise ex Denarau/[GEOGRAPHIC_DATA]/[…" at bounding box center [674, 254] width 1052 height 42
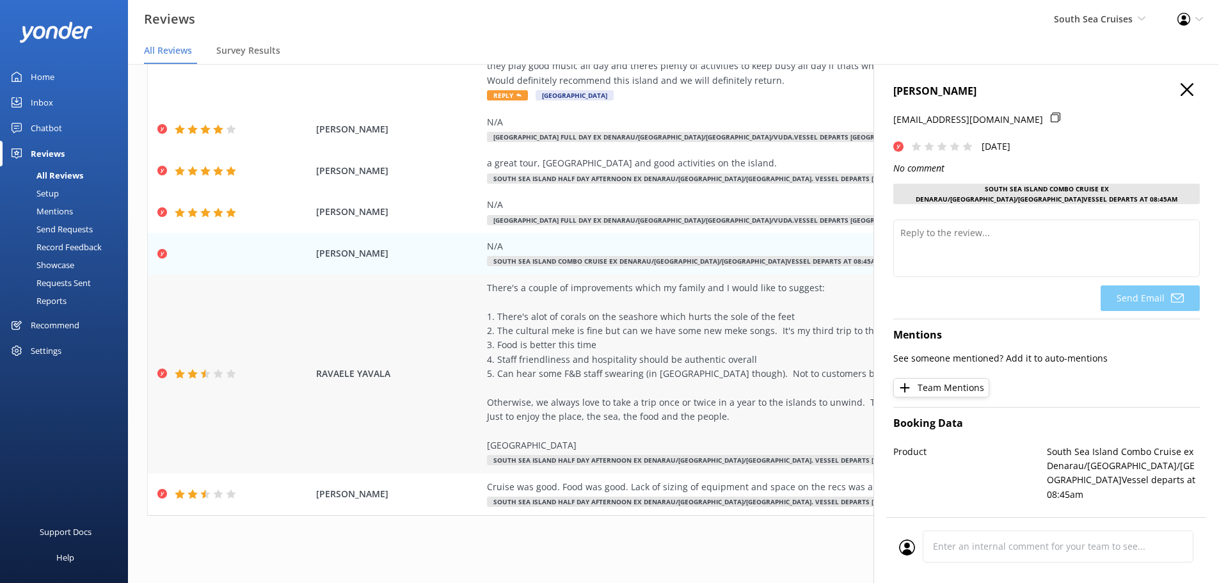
click at [437, 296] on div "RAVAELE [PERSON_NAME] There's a couple of improvements which my family and I wo…" at bounding box center [674, 374] width 1052 height 199
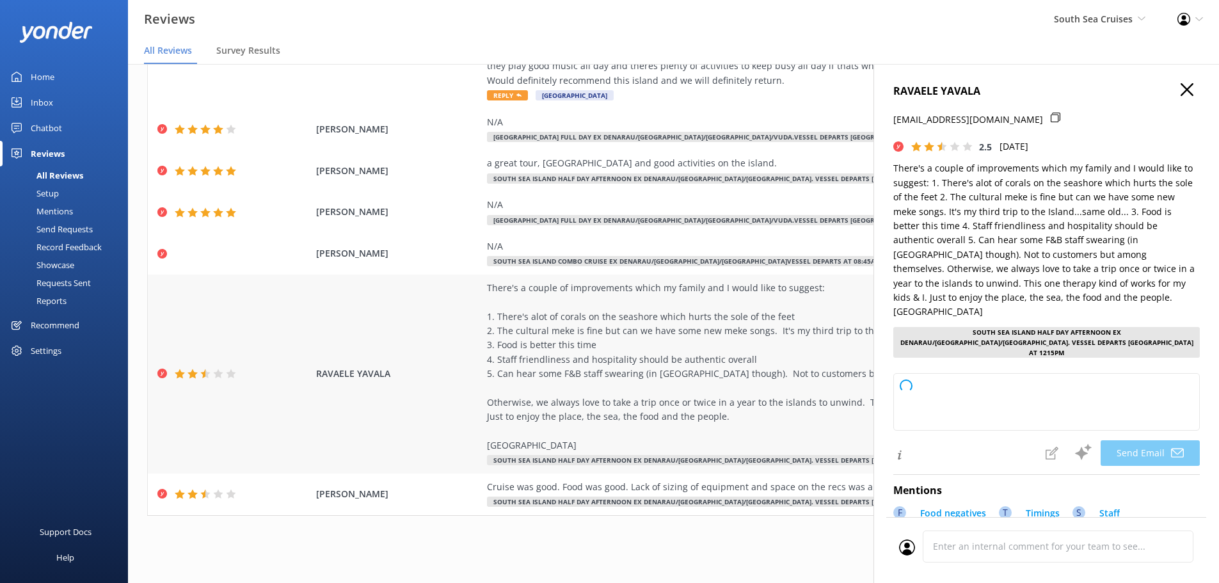
type textarea "Bula Ravaele, Thank you so much for your honest feedback and for being a loyal …"
